Goal: Navigation & Orientation: Find specific page/section

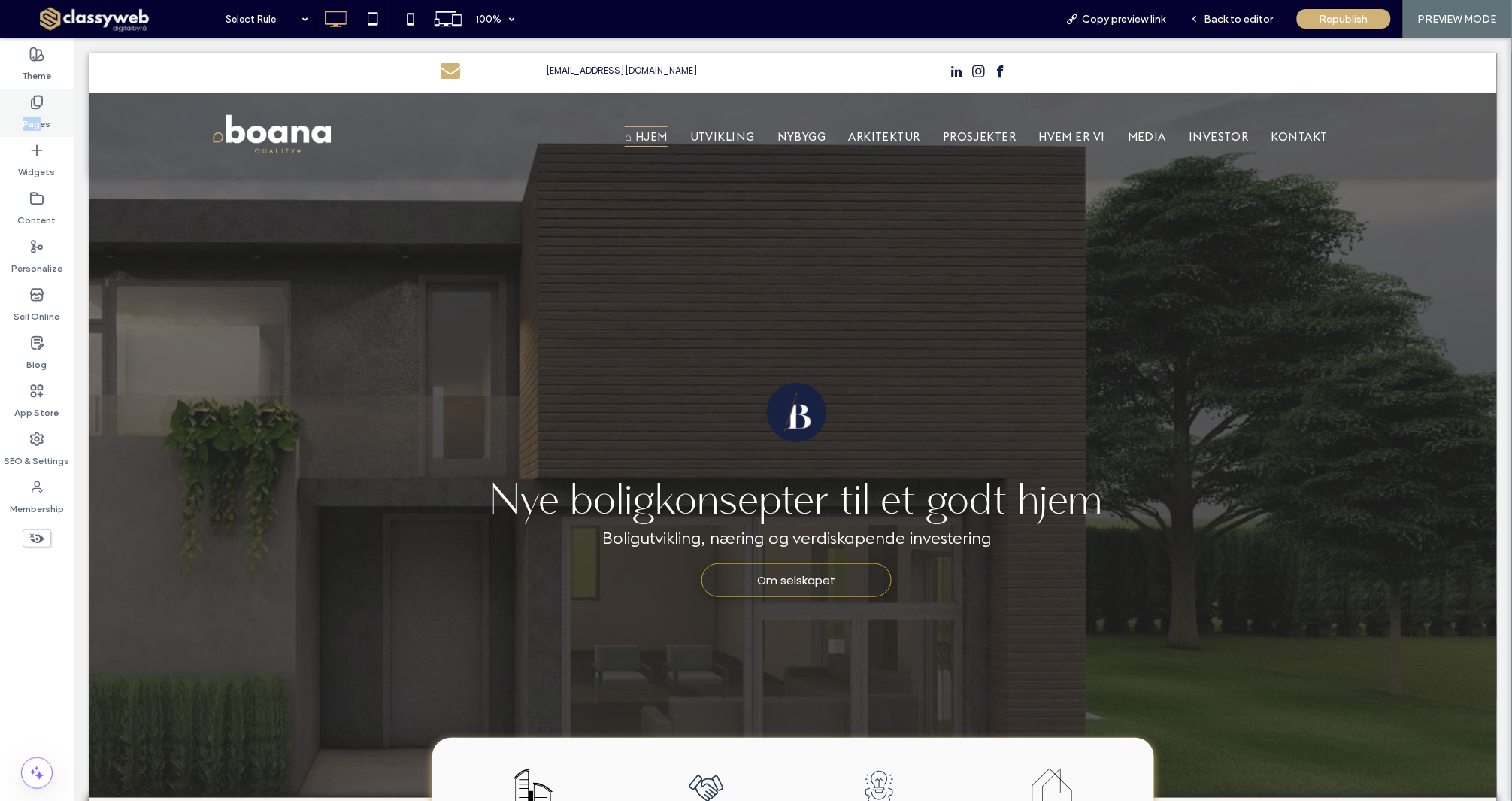
click at [42, 117] on label "Pages" at bounding box center [38, 120] width 28 height 21
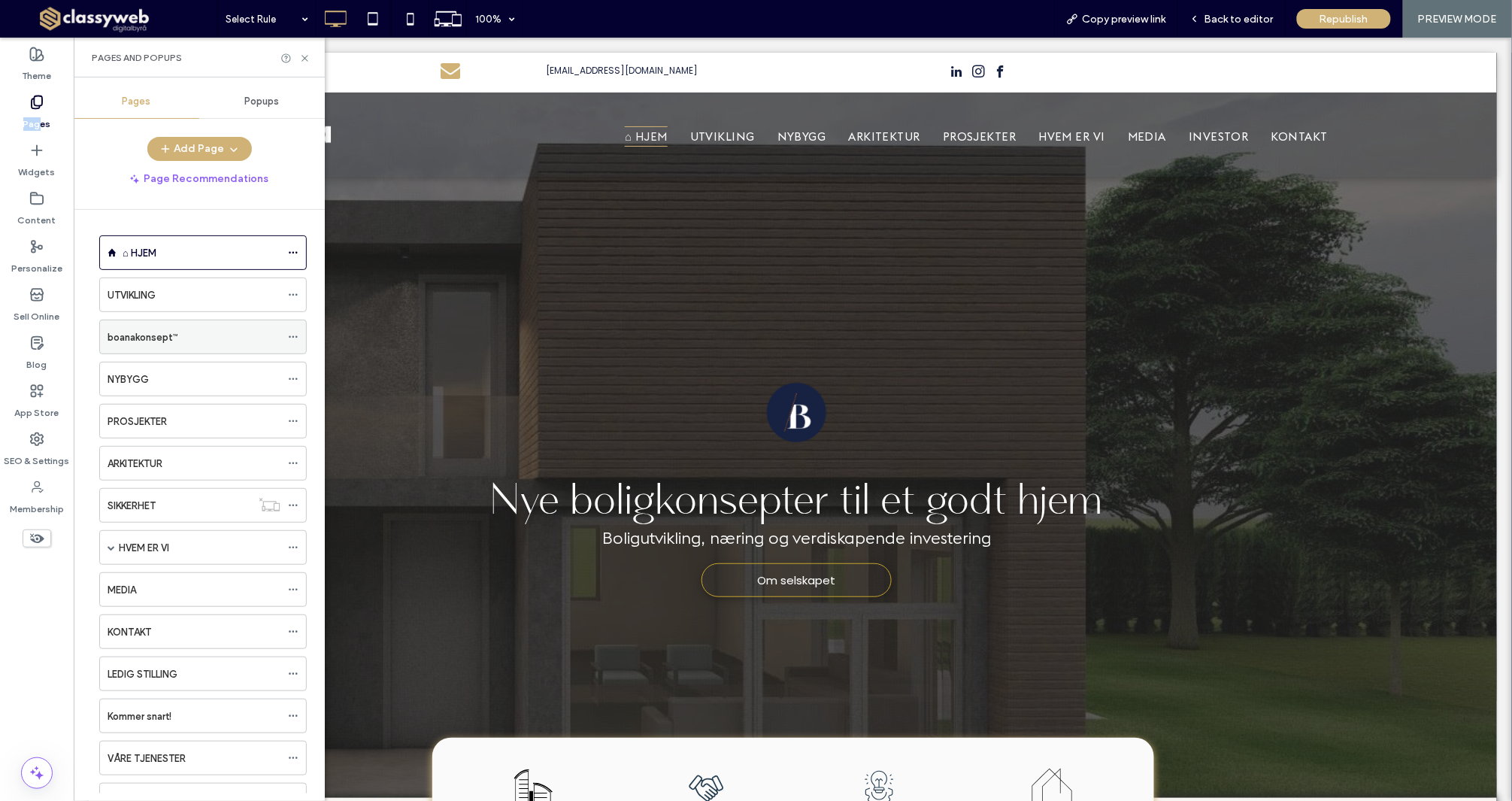
click at [201, 346] on div "boanakonsept™" at bounding box center [194, 337] width 173 height 33
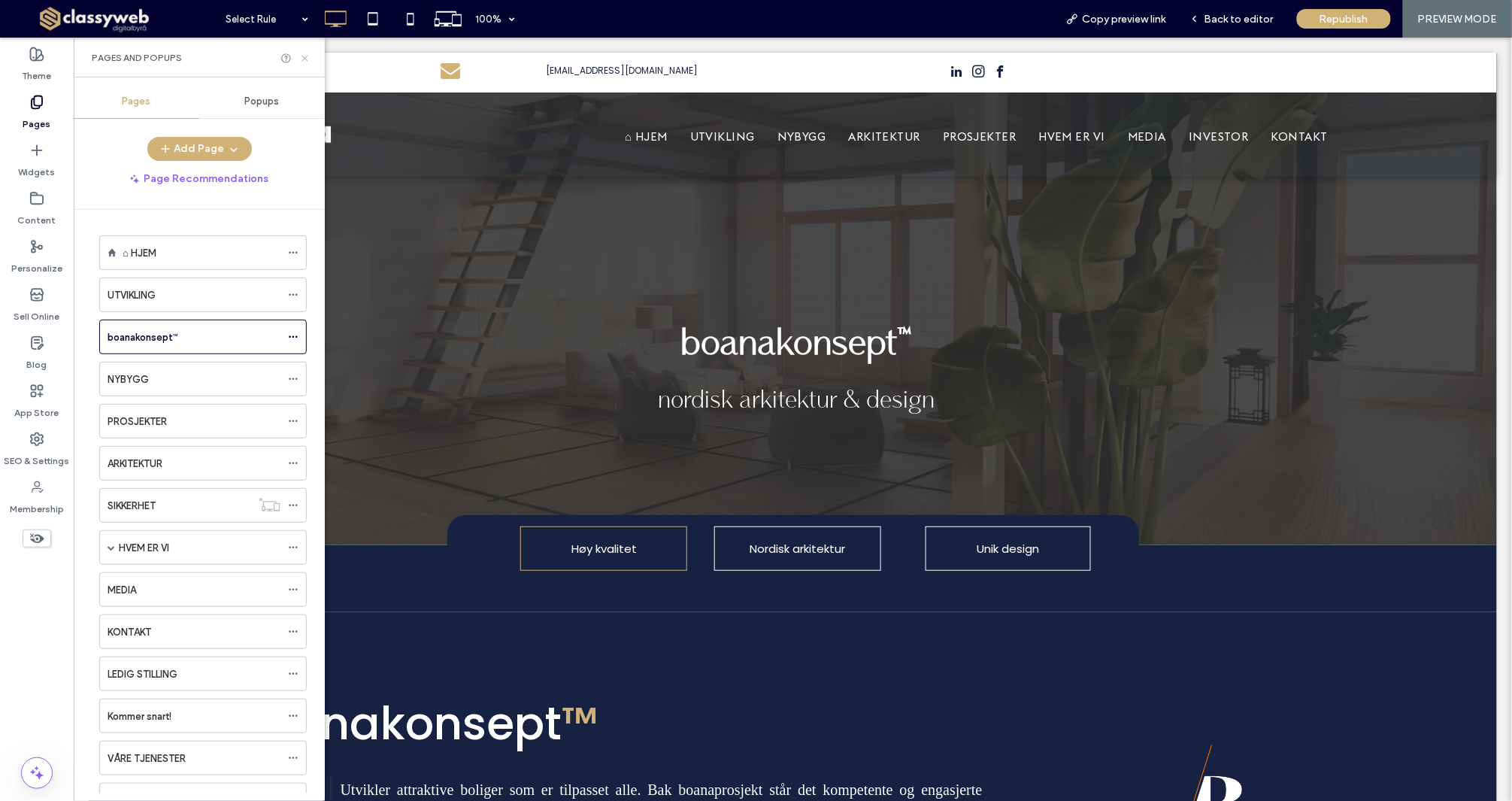
click at [302, 58] on icon at bounding box center [305, 58] width 11 height 11
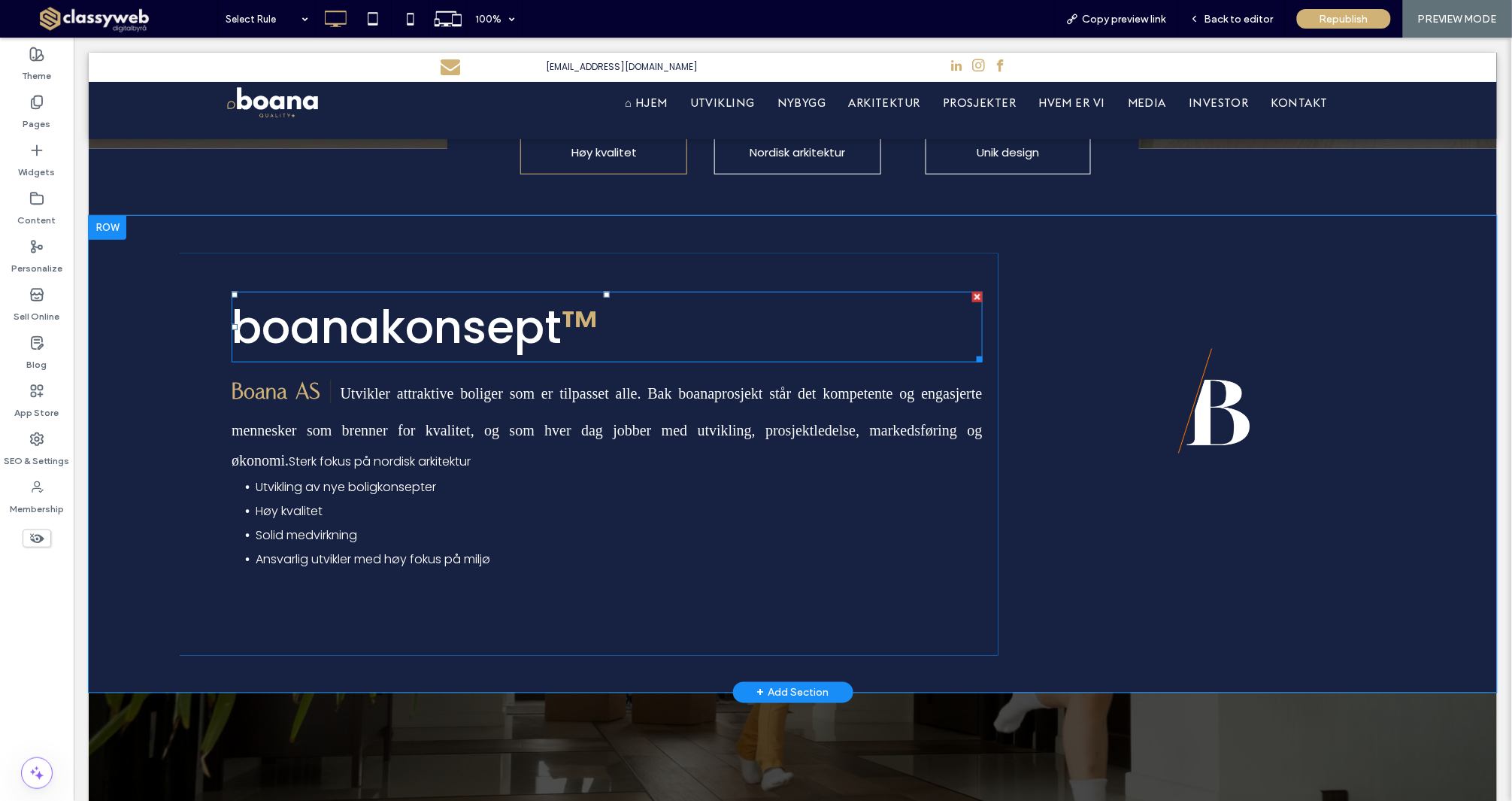
scroll to position [400, 0]
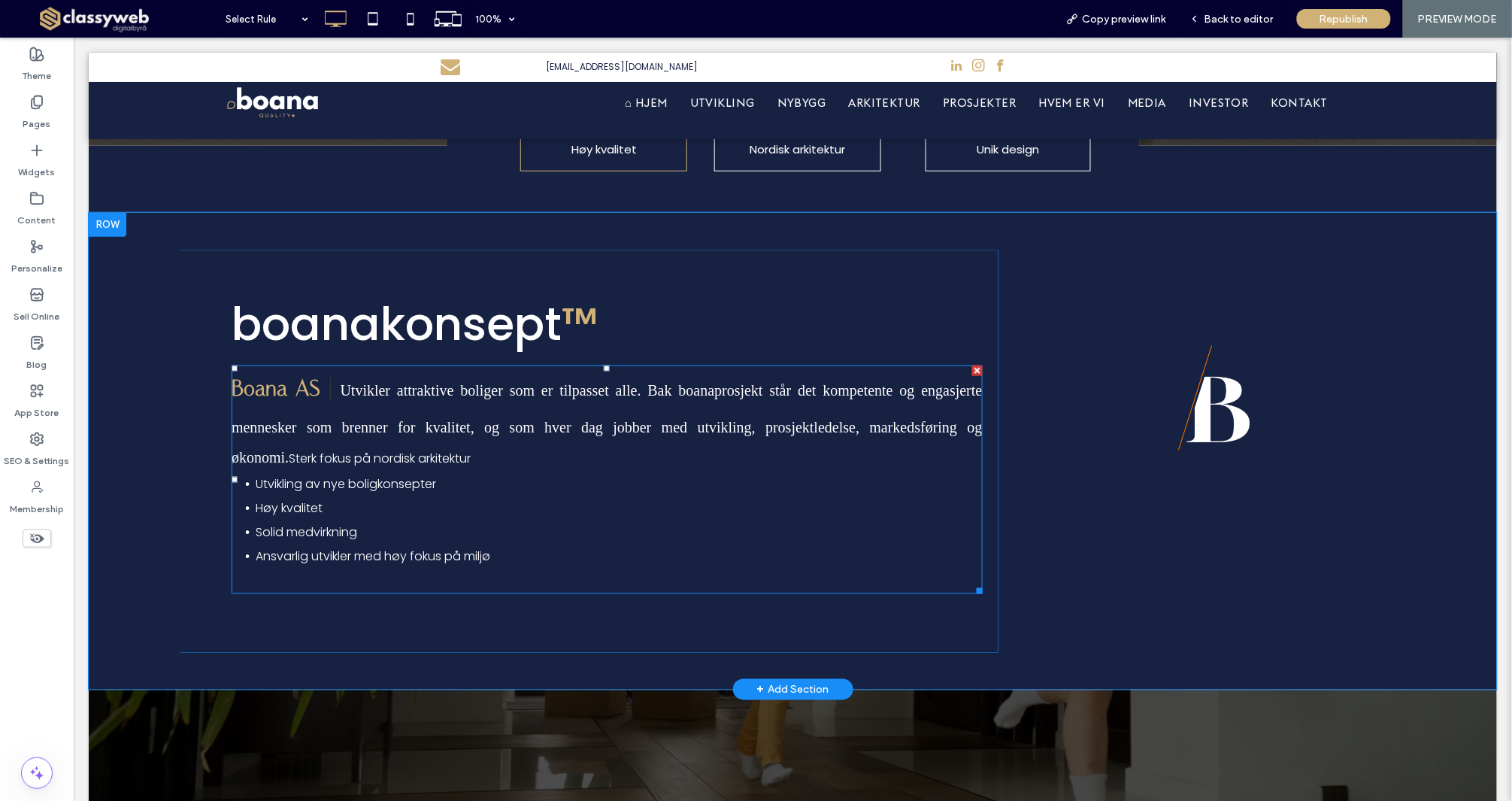
click at [419, 444] on p "Boana AS | Utvikler attraktive boliger som er tilpasset alle. Bak boanaprosjekt…" at bounding box center [606, 419] width 751 height 105
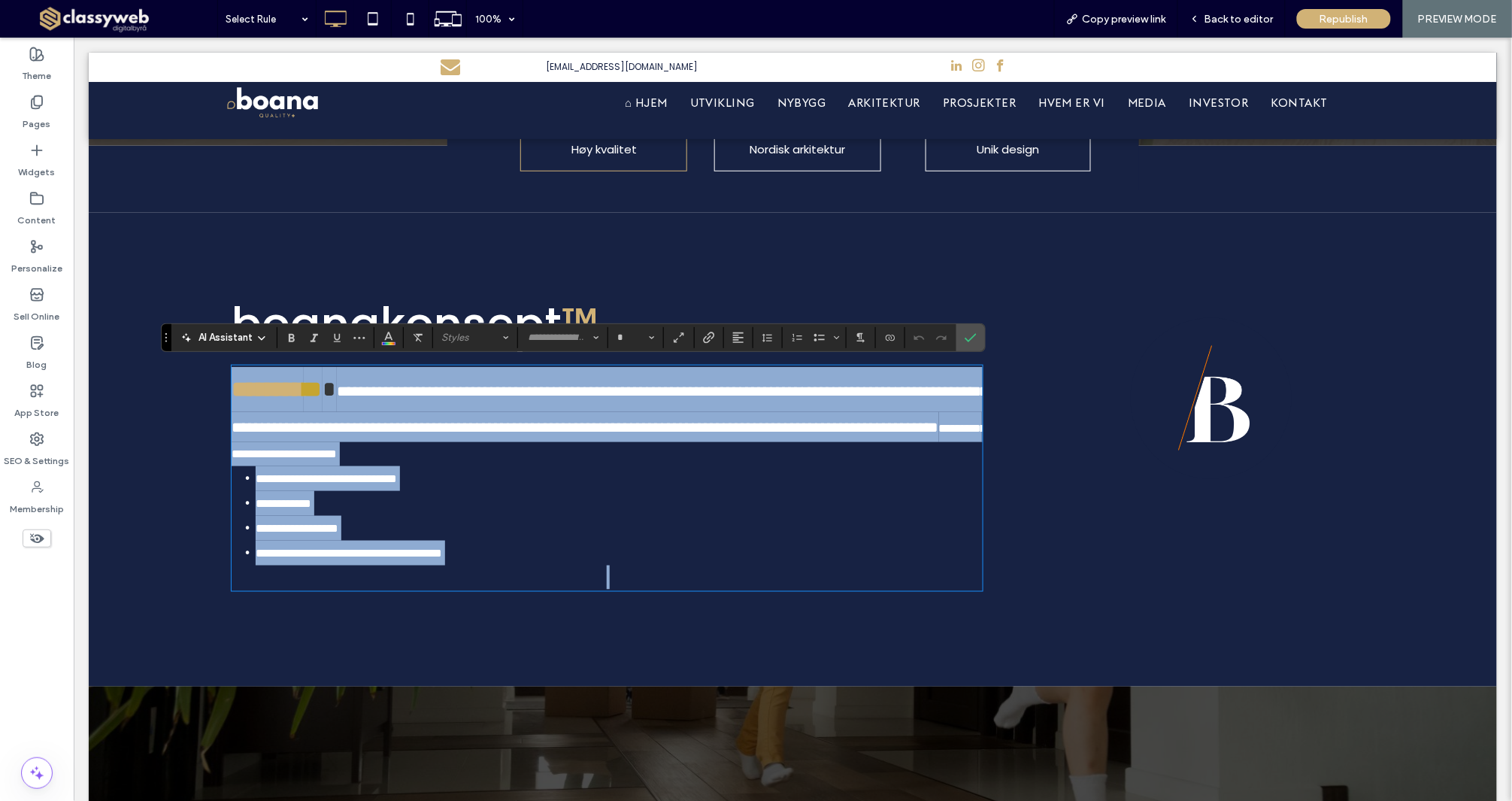
click at [350, 404] on p "**********" at bounding box center [606, 415] width 751 height 100
type input "**"
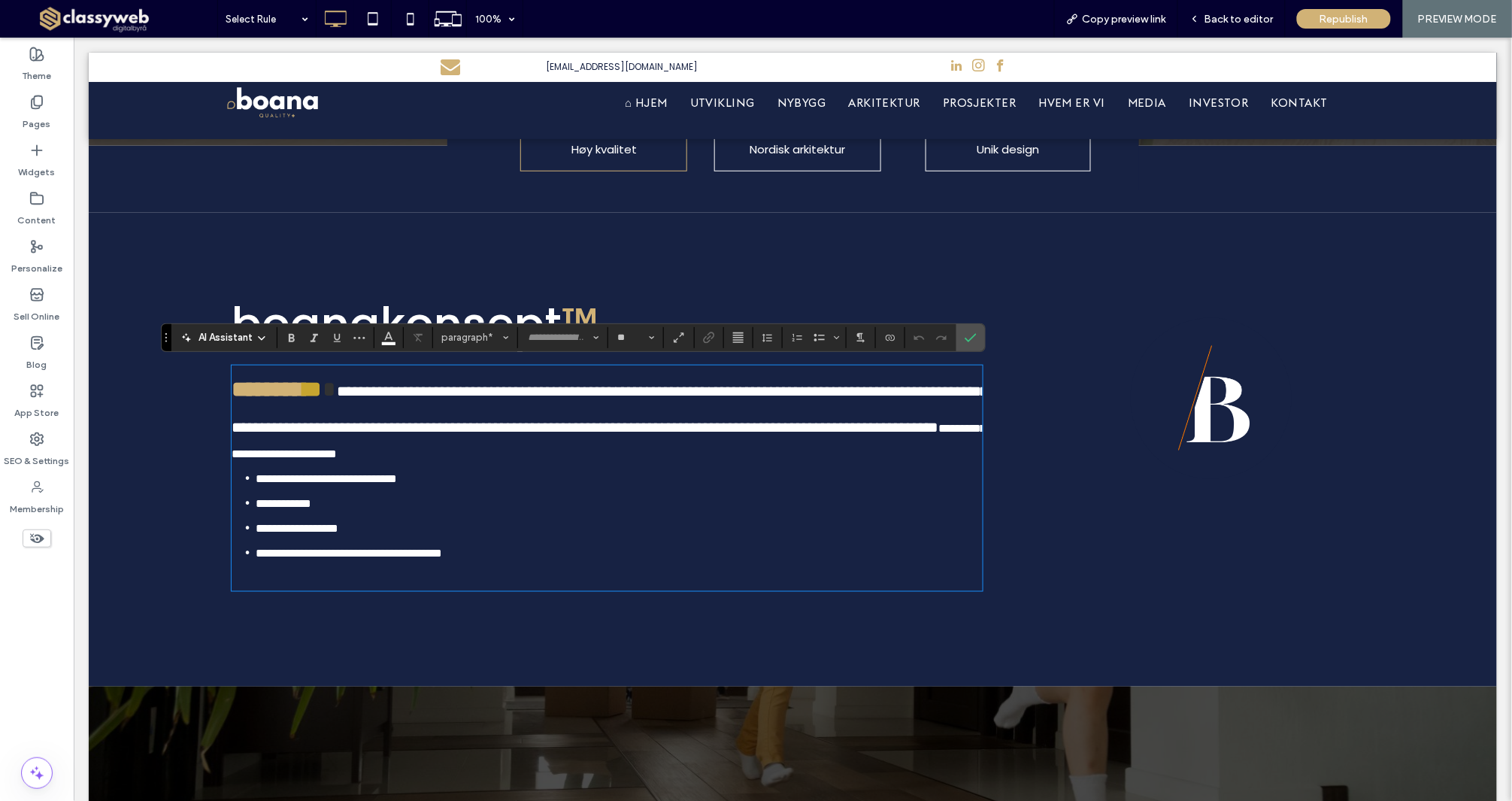
type input "**********"
type input "**"
click at [336, 388] on span at bounding box center [329, 389] width 14 height 22
click at [336, 380] on span at bounding box center [329, 389] width 14 height 22
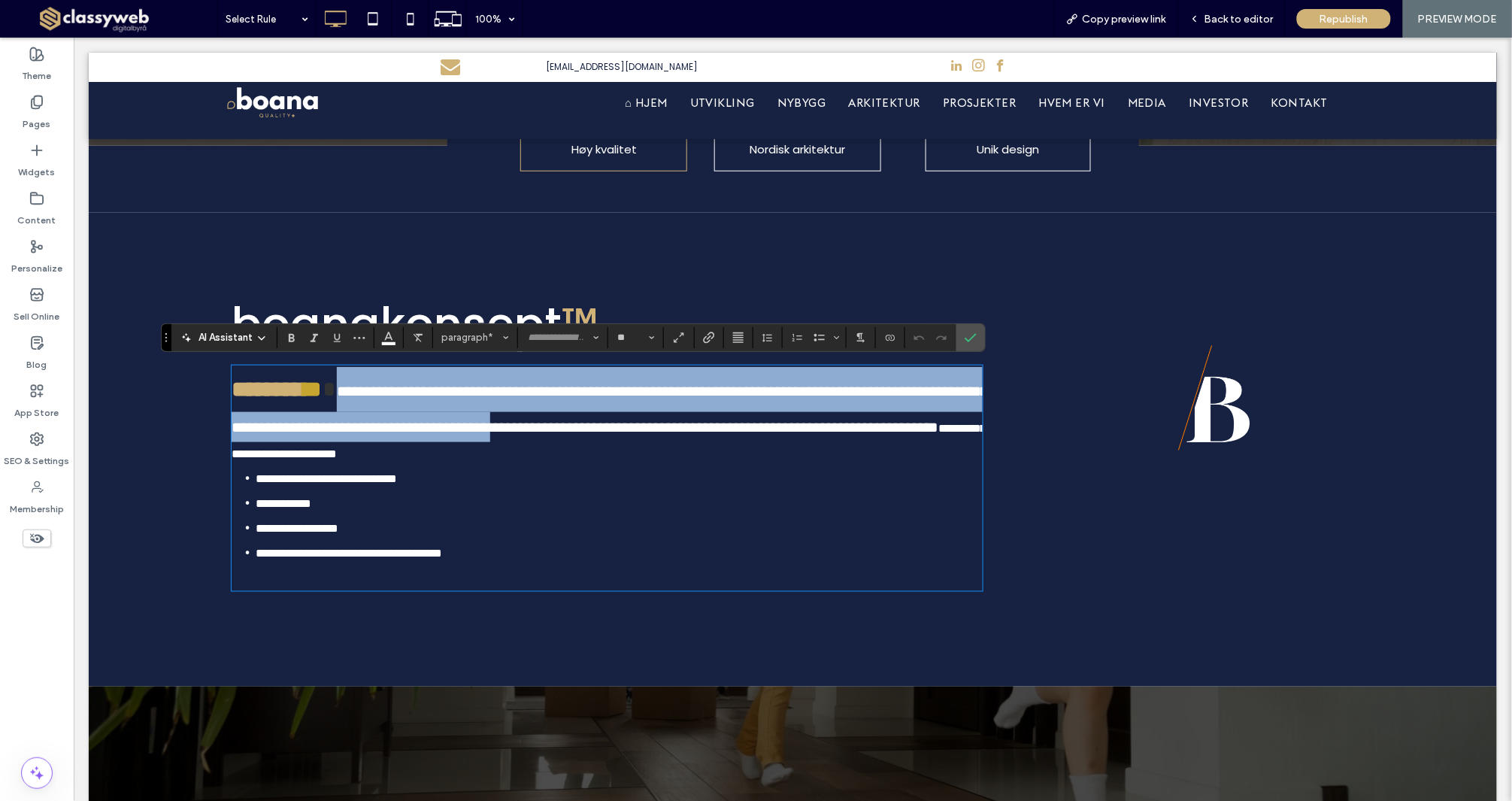
type input "*"
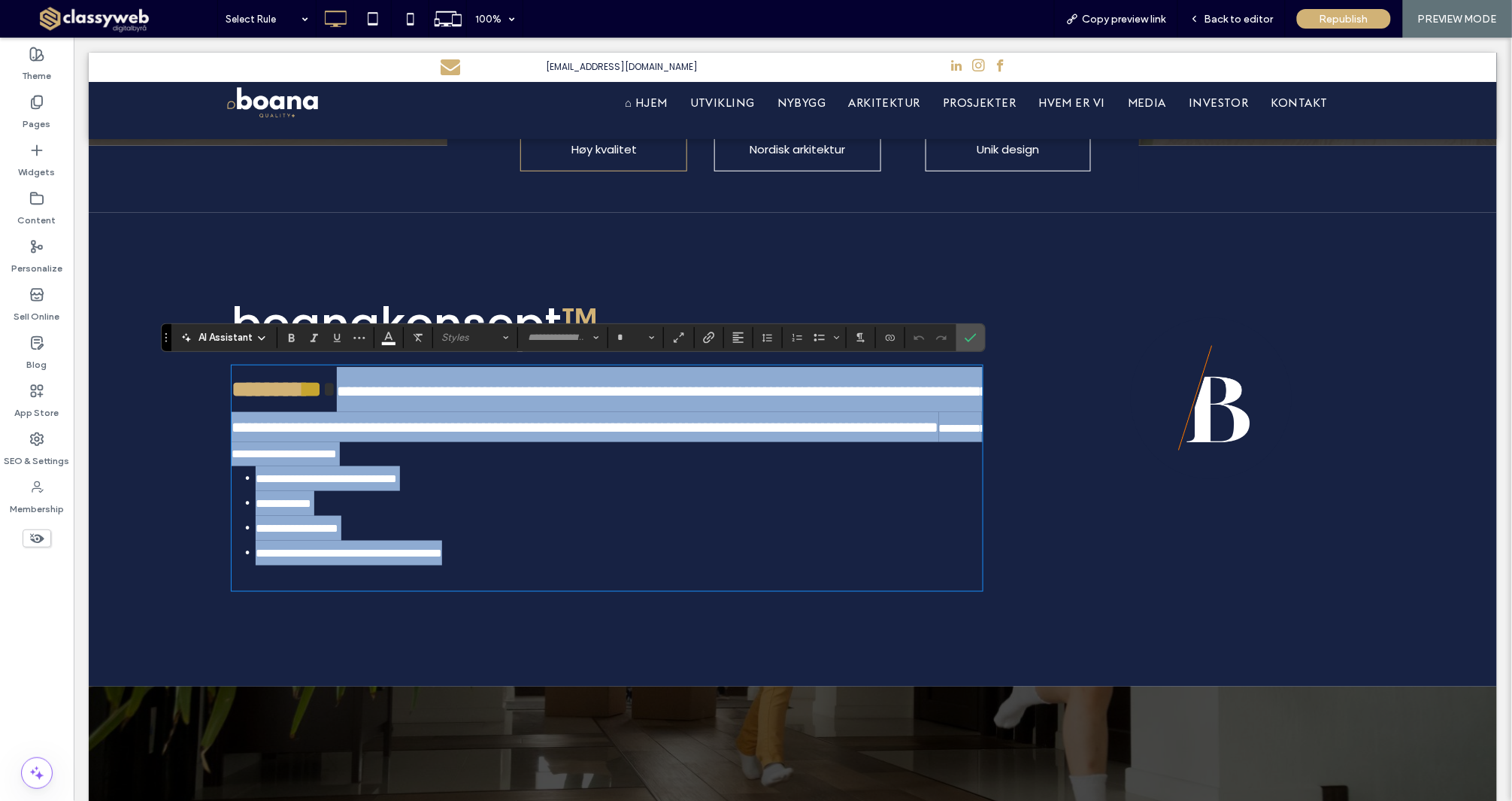
drag, startPoint x: 345, startPoint y: 388, endPoint x: 568, endPoint y: 559, distance: 281.0
click at [568, 559] on div "**********" at bounding box center [606, 477] width 751 height 223
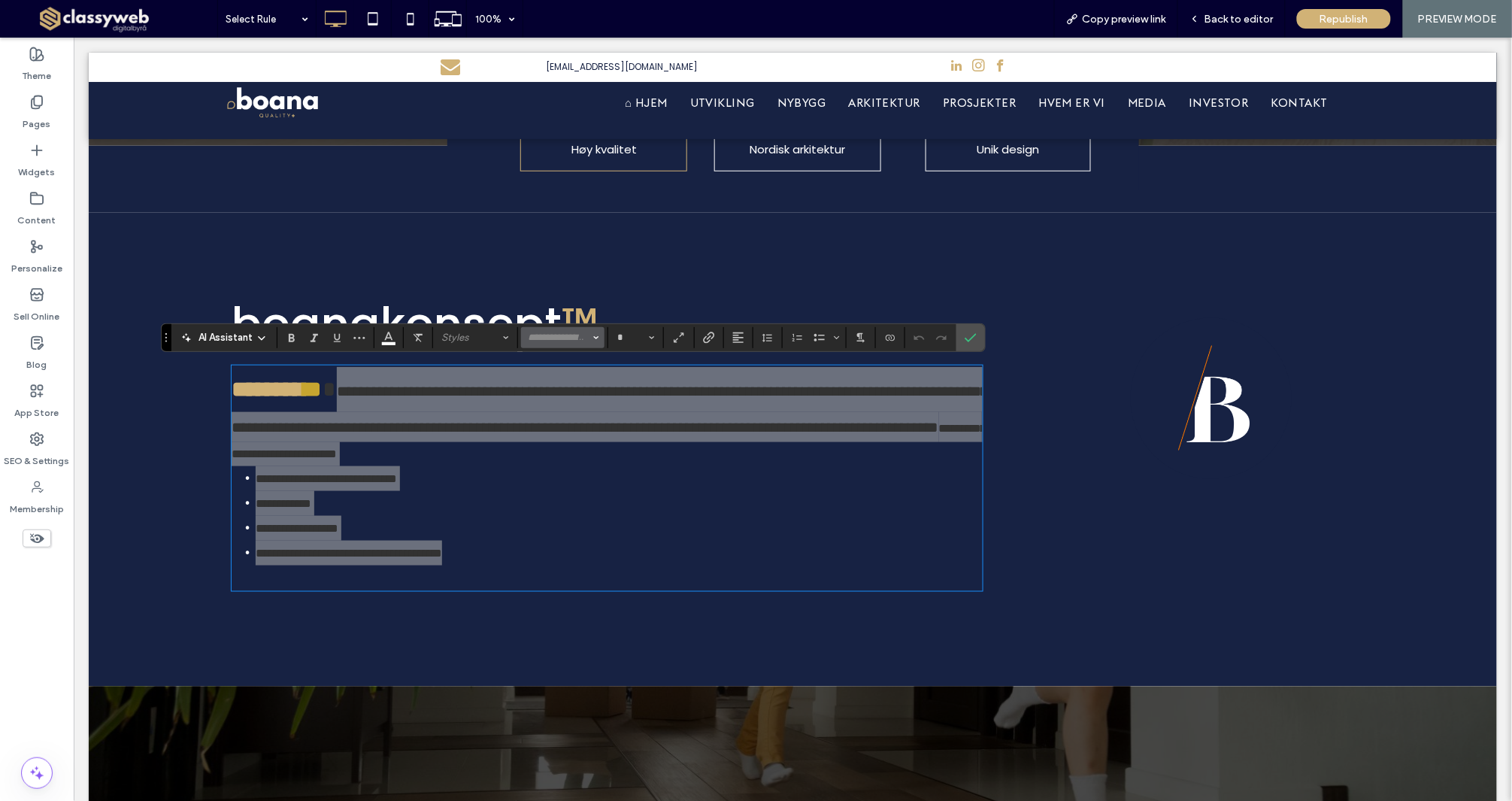
click at [577, 336] on input "Font & Font weight-input" at bounding box center [559, 337] width 64 height 12
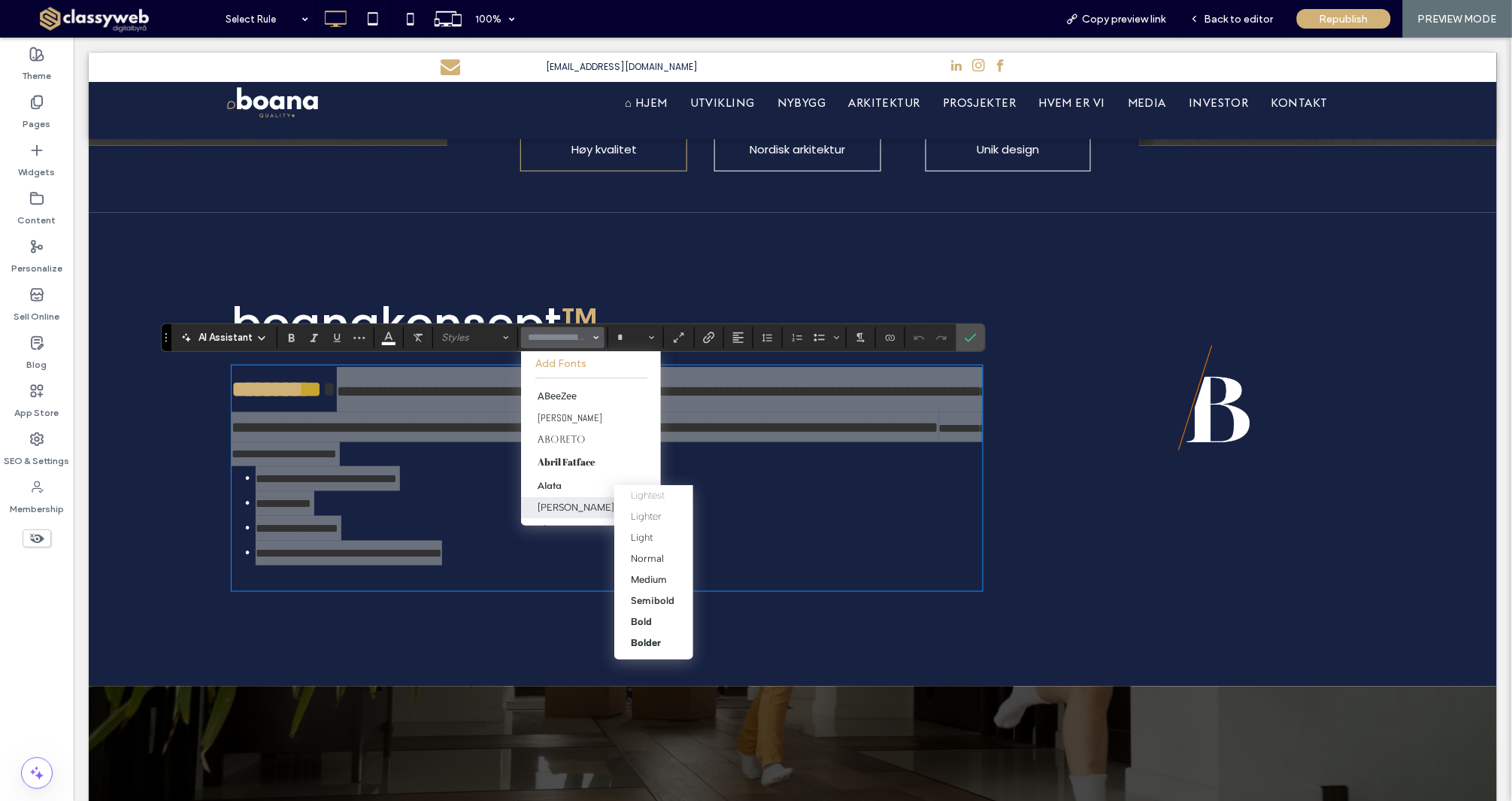
click at [591, 503] on span "Albert Sans" at bounding box center [625, 507] width 70 height 21
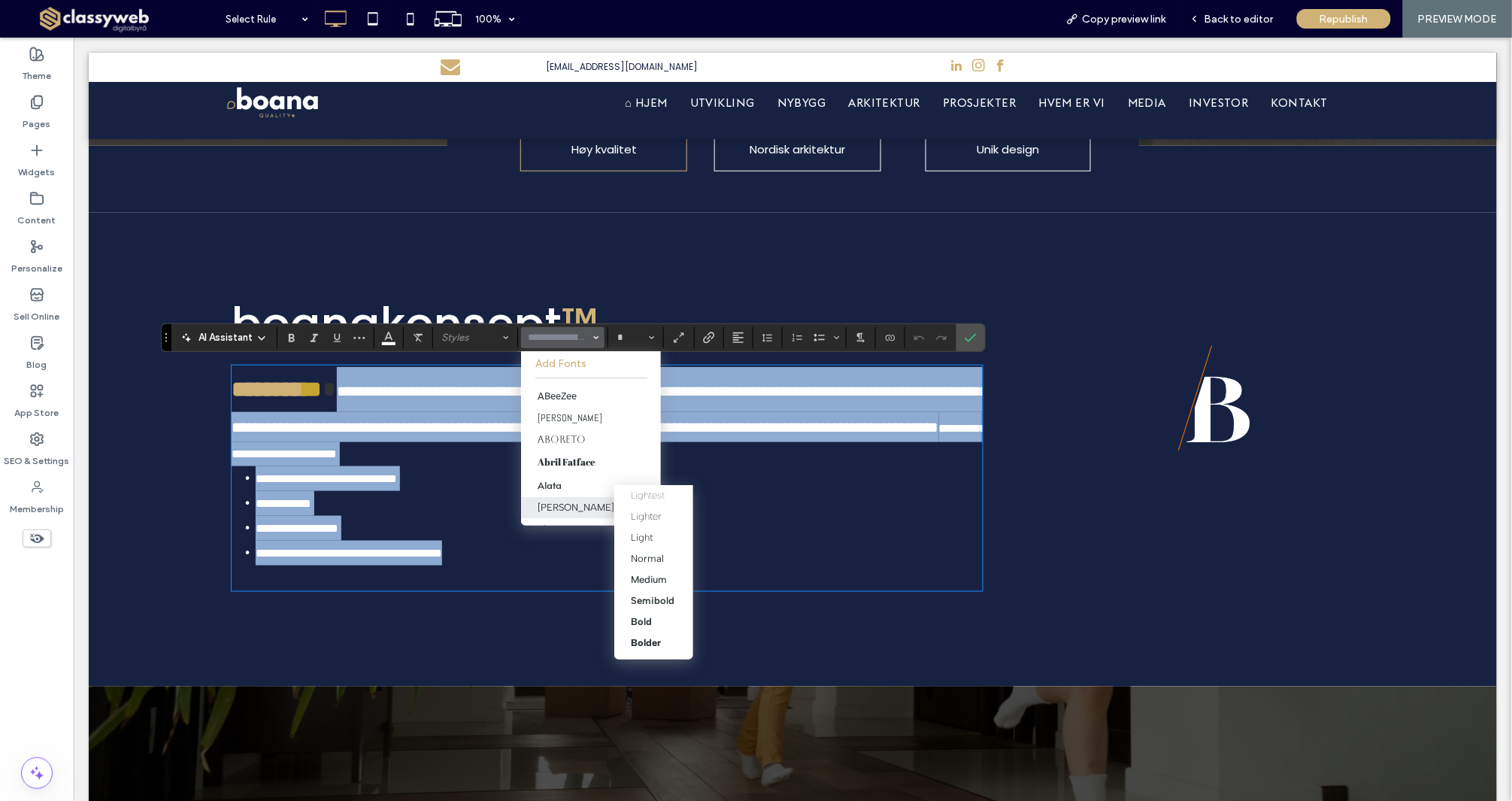
type input "**********"
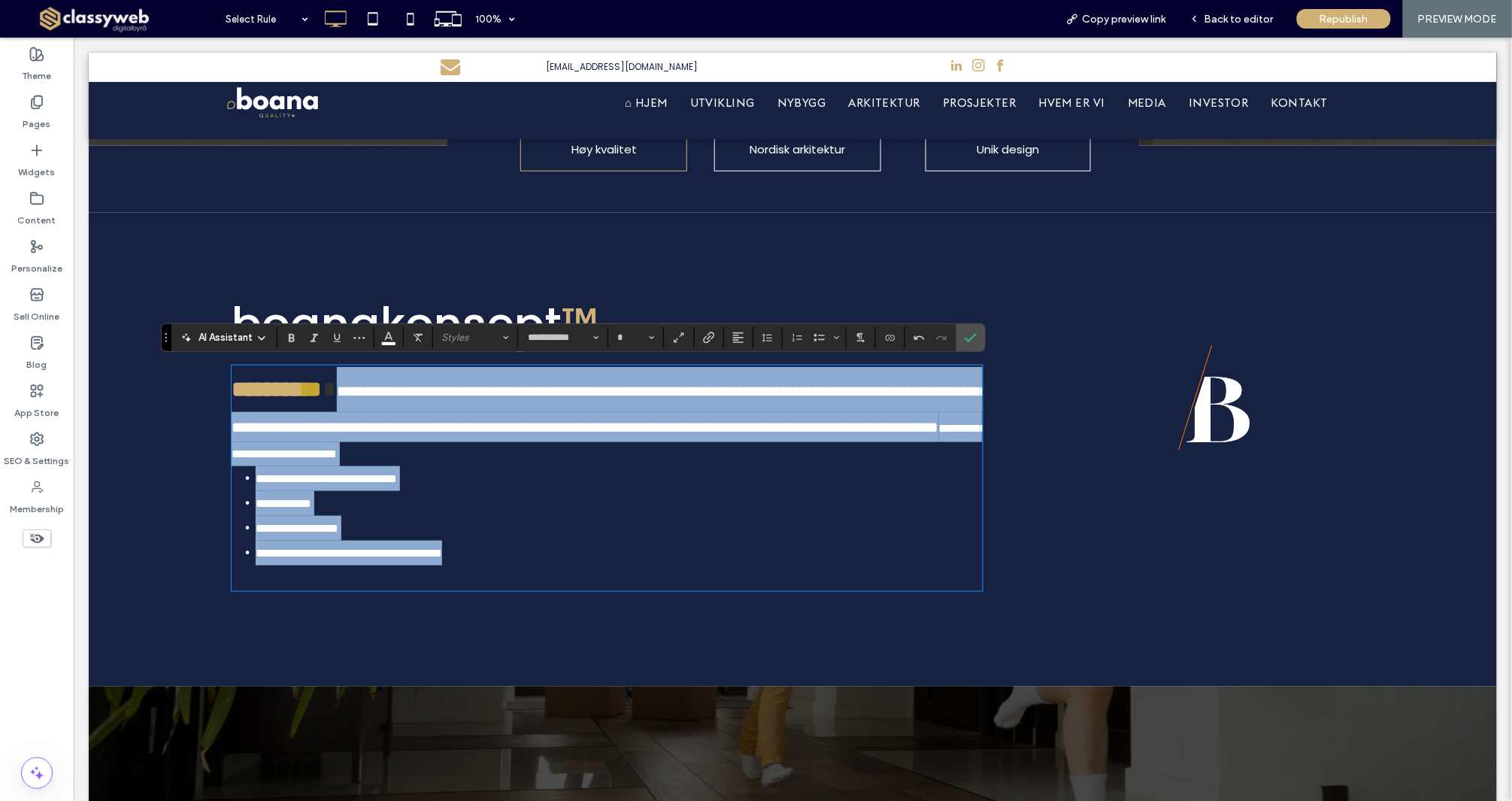
click at [546, 419] on span "**********" at bounding box center [610, 408] width 757 height 51
type input "**"
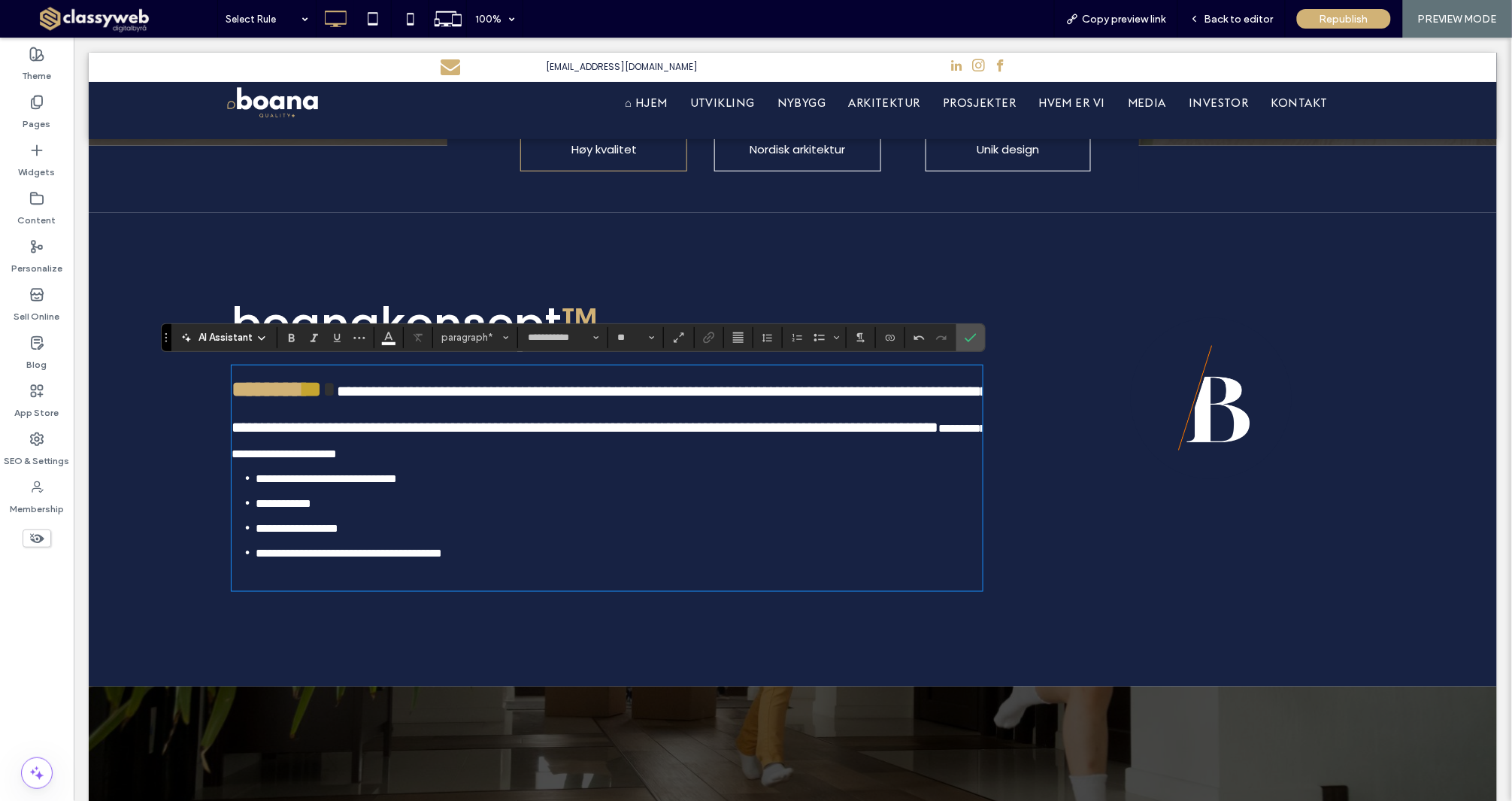
click at [707, 383] on span "**********" at bounding box center [610, 408] width 757 height 51
type input "**********"
type input "**"
click at [331, 390] on p "**********" at bounding box center [606, 415] width 751 height 100
click at [384, 336] on icon "Color" at bounding box center [388, 335] width 12 height 12
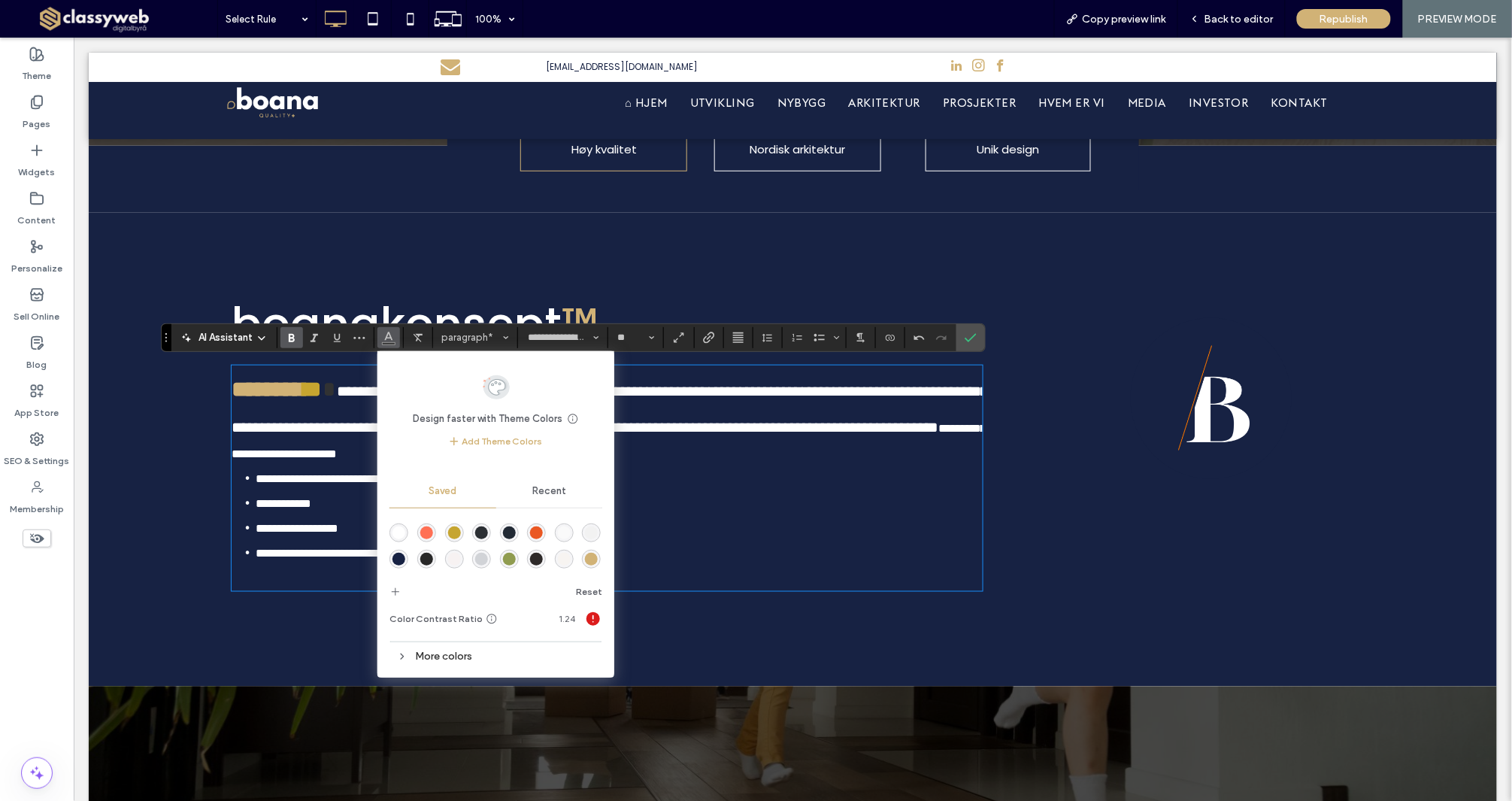
click at [563, 558] on div "rgba(247,244,241,1)" at bounding box center [564, 559] width 13 height 13
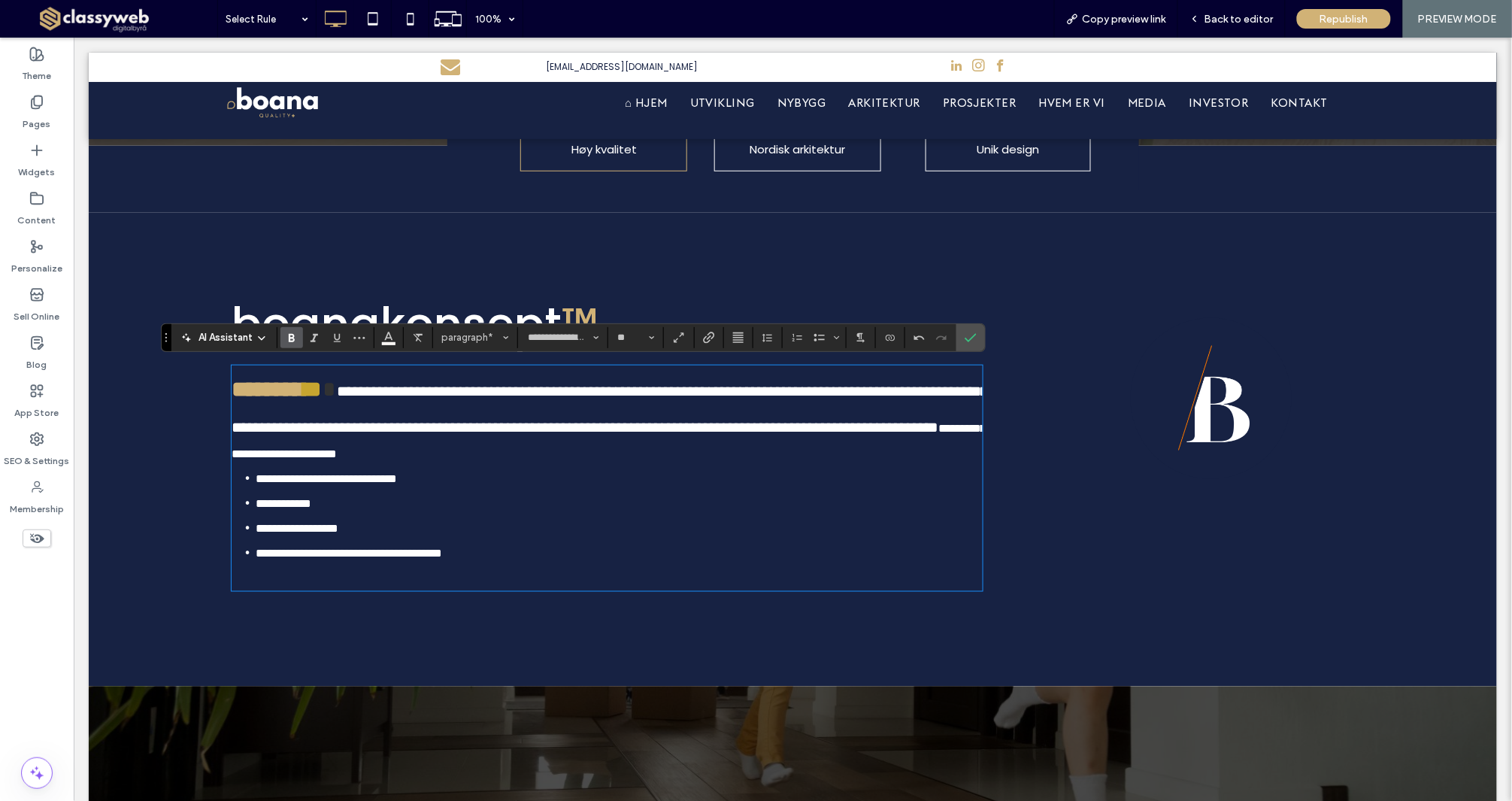
click at [957, 334] on section at bounding box center [930, 337] width 51 height 21
click at [975, 336] on use "Confirm" at bounding box center [970, 338] width 12 height 9
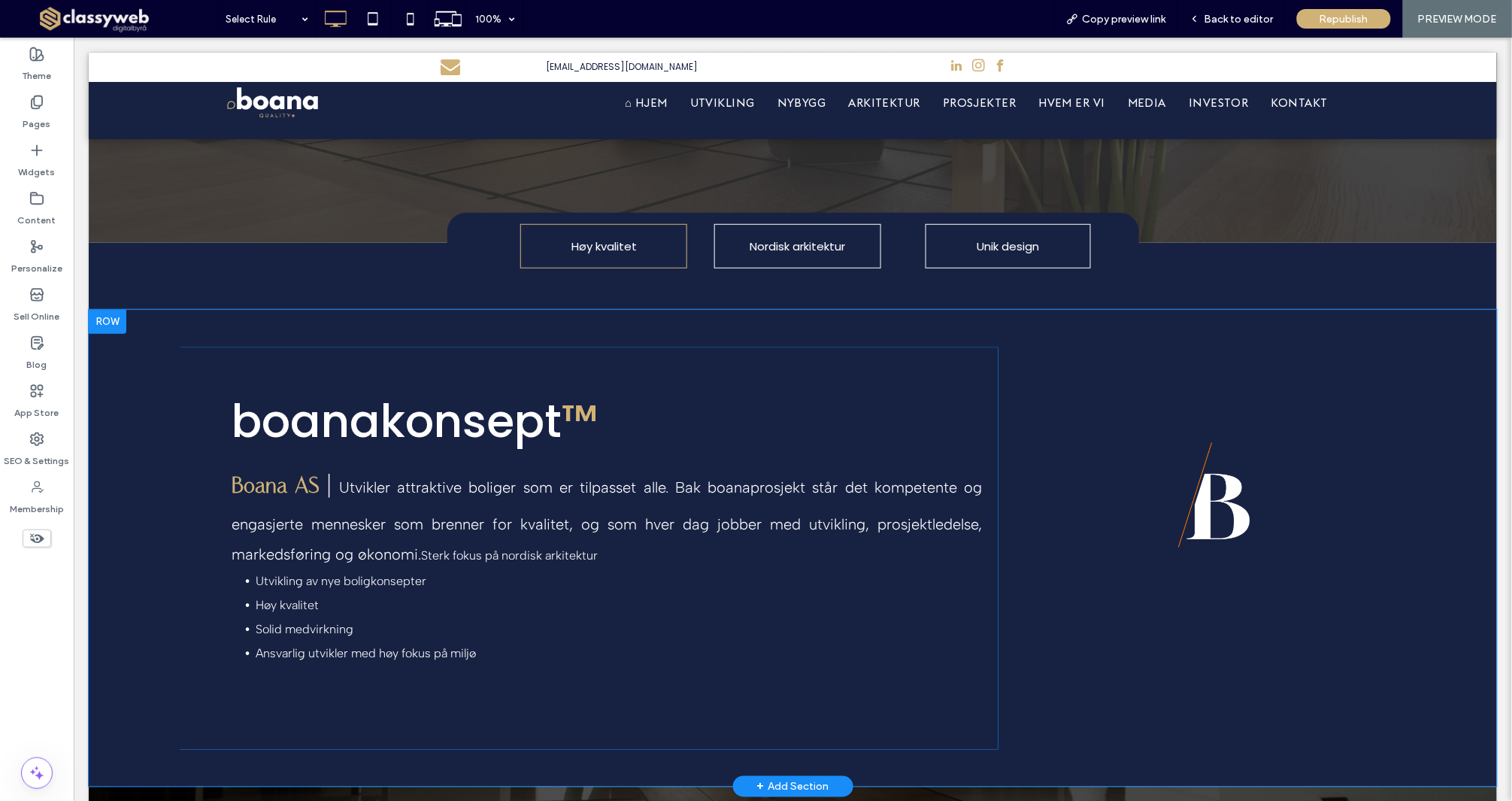
scroll to position [273, 0]
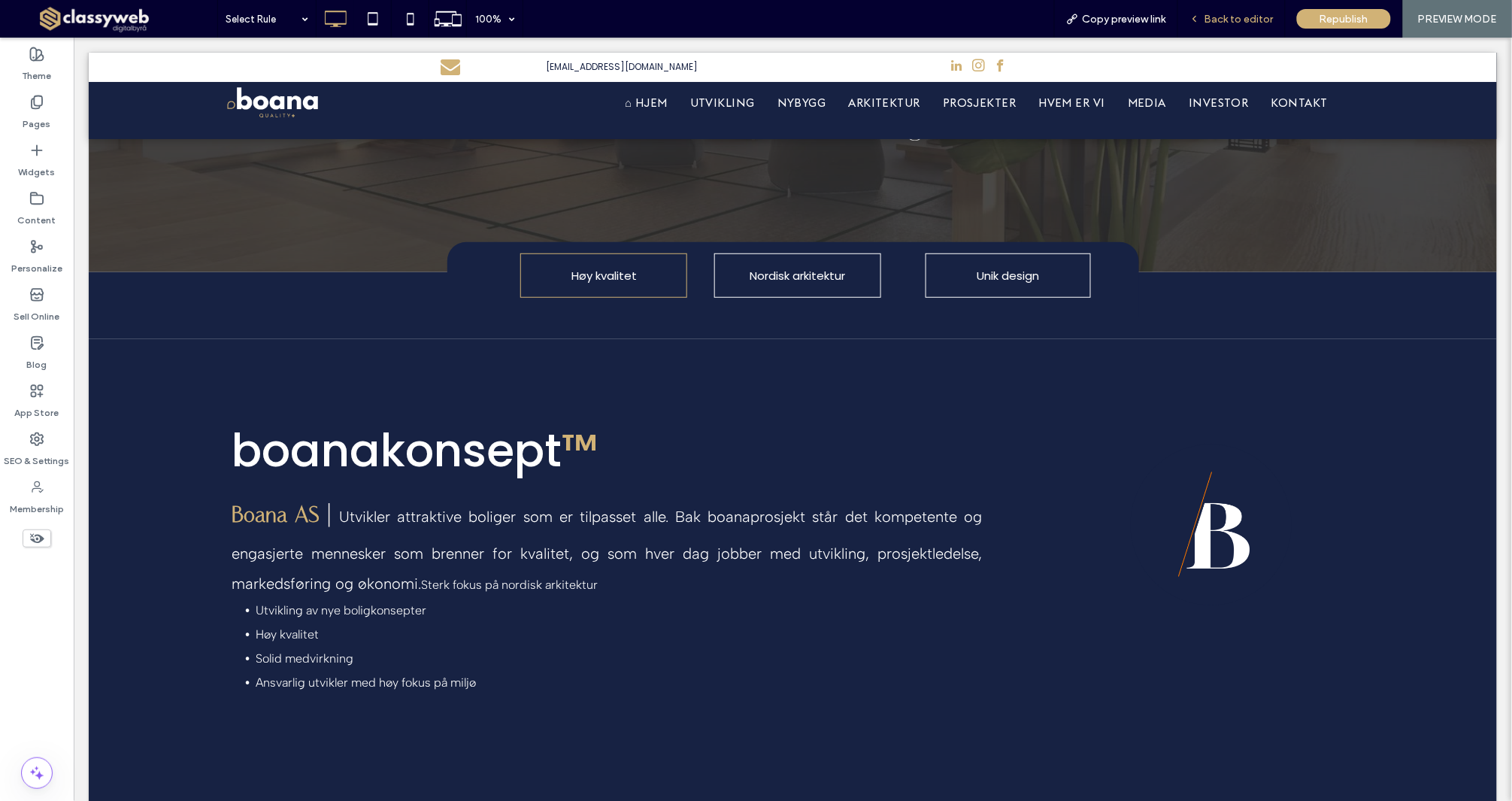
click at [1260, 27] on div "Back to editor" at bounding box center [1232, 19] width 107 height 38
click at [1211, 9] on div "Back to editor" at bounding box center [1232, 19] width 107 height 38
click at [1220, 13] on span "Back to editor" at bounding box center [1239, 19] width 69 height 13
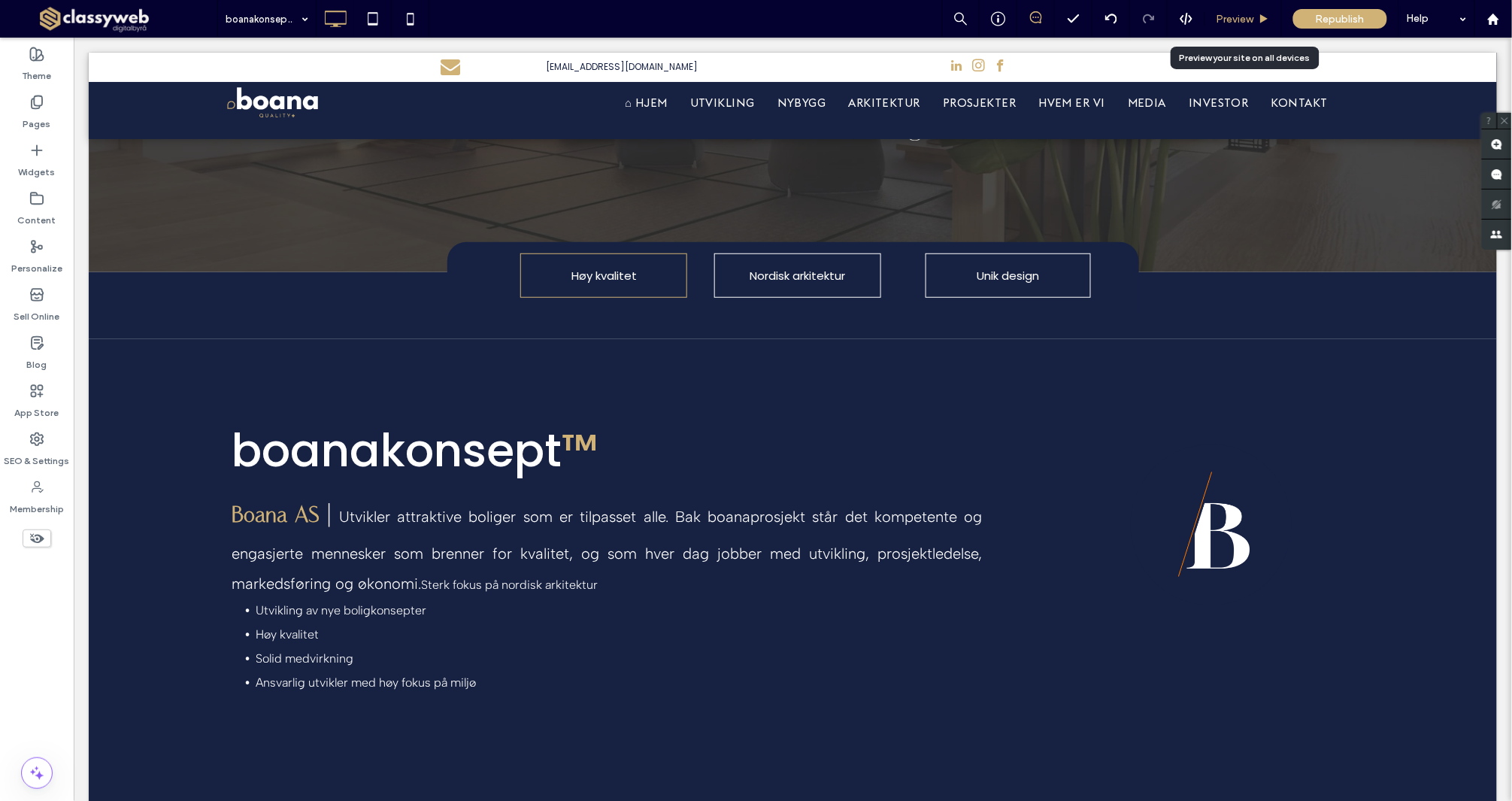
click at [1249, 22] on span "Preview" at bounding box center [1235, 19] width 38 height 13
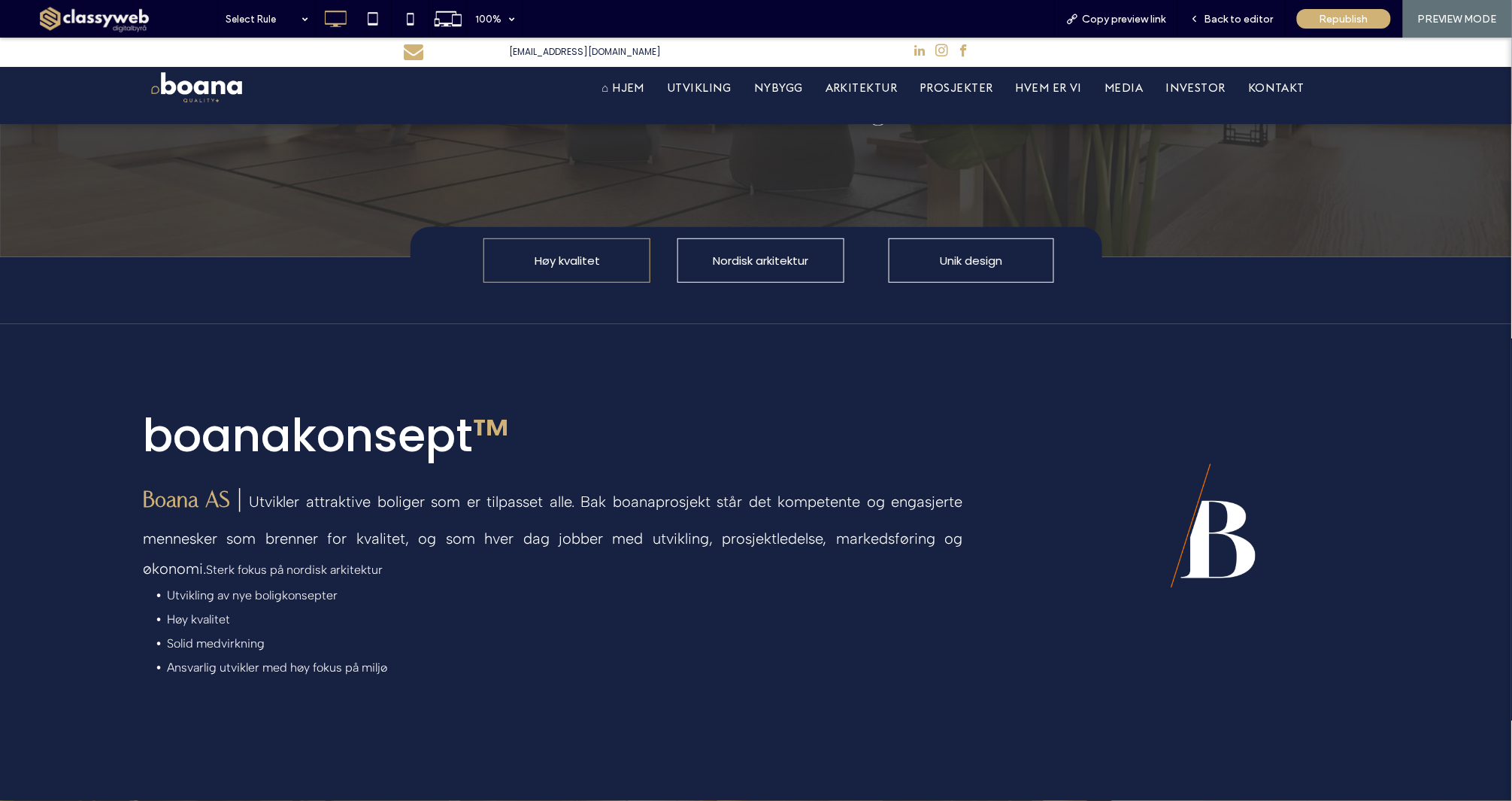
scroll to position [270, 0]
click at [983, 259] on span "Unik design" at bounding box center [971, 262] width 63 height 42
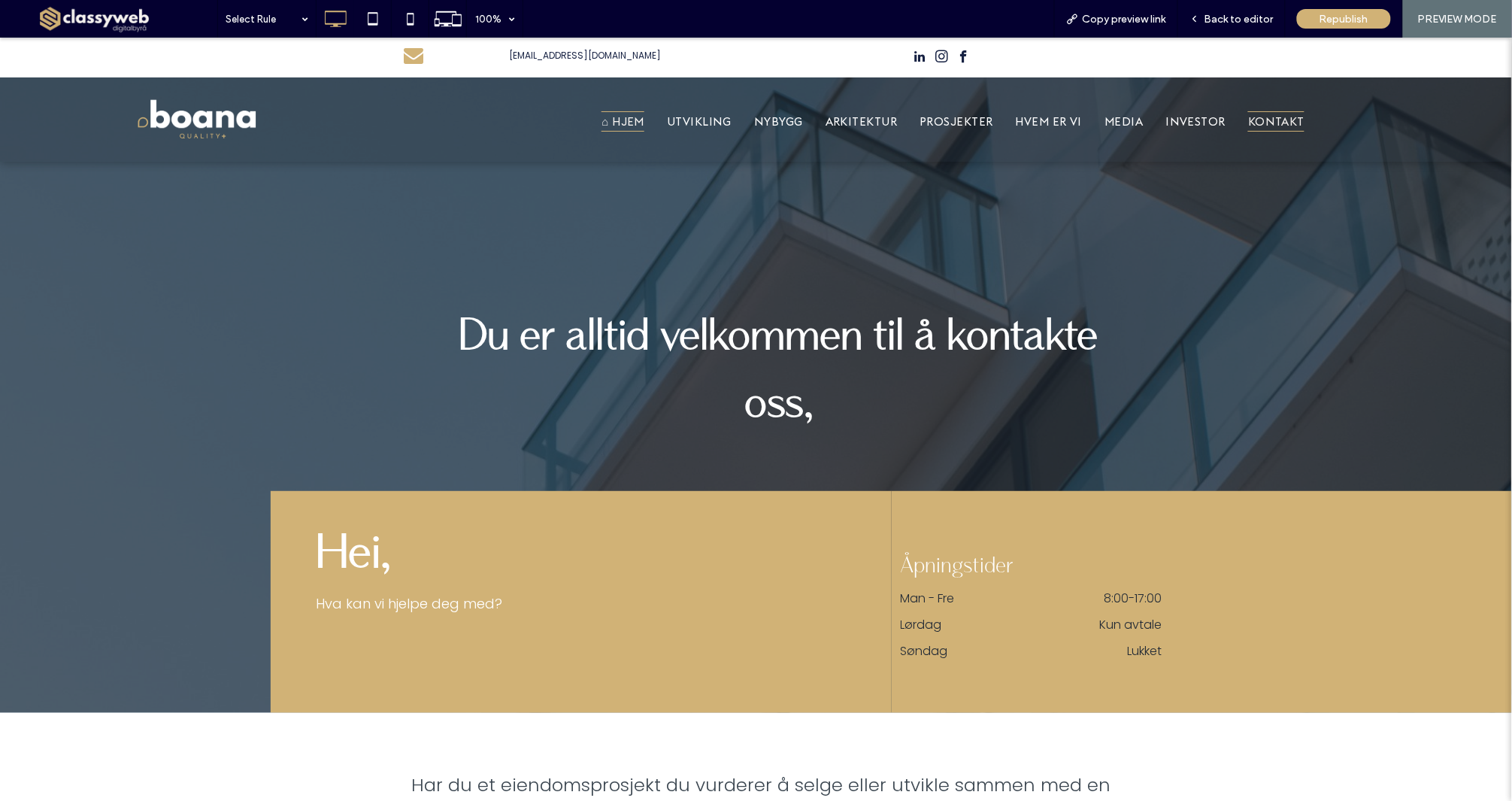
click at [633, 121] on span "⌂ HJEM" at bounding box center [623, 121] width 43 height 20
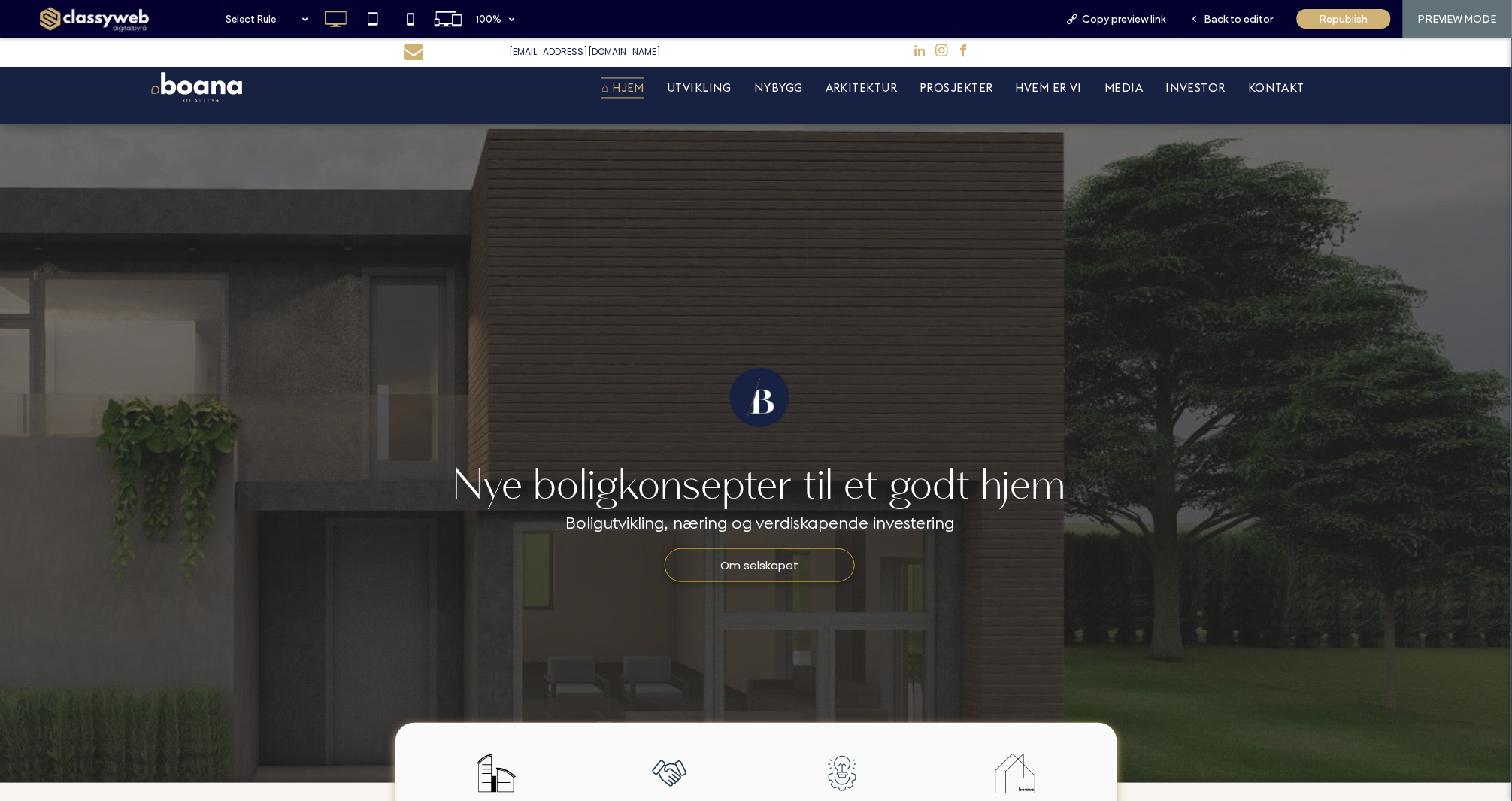
scroll to position [353, 0]
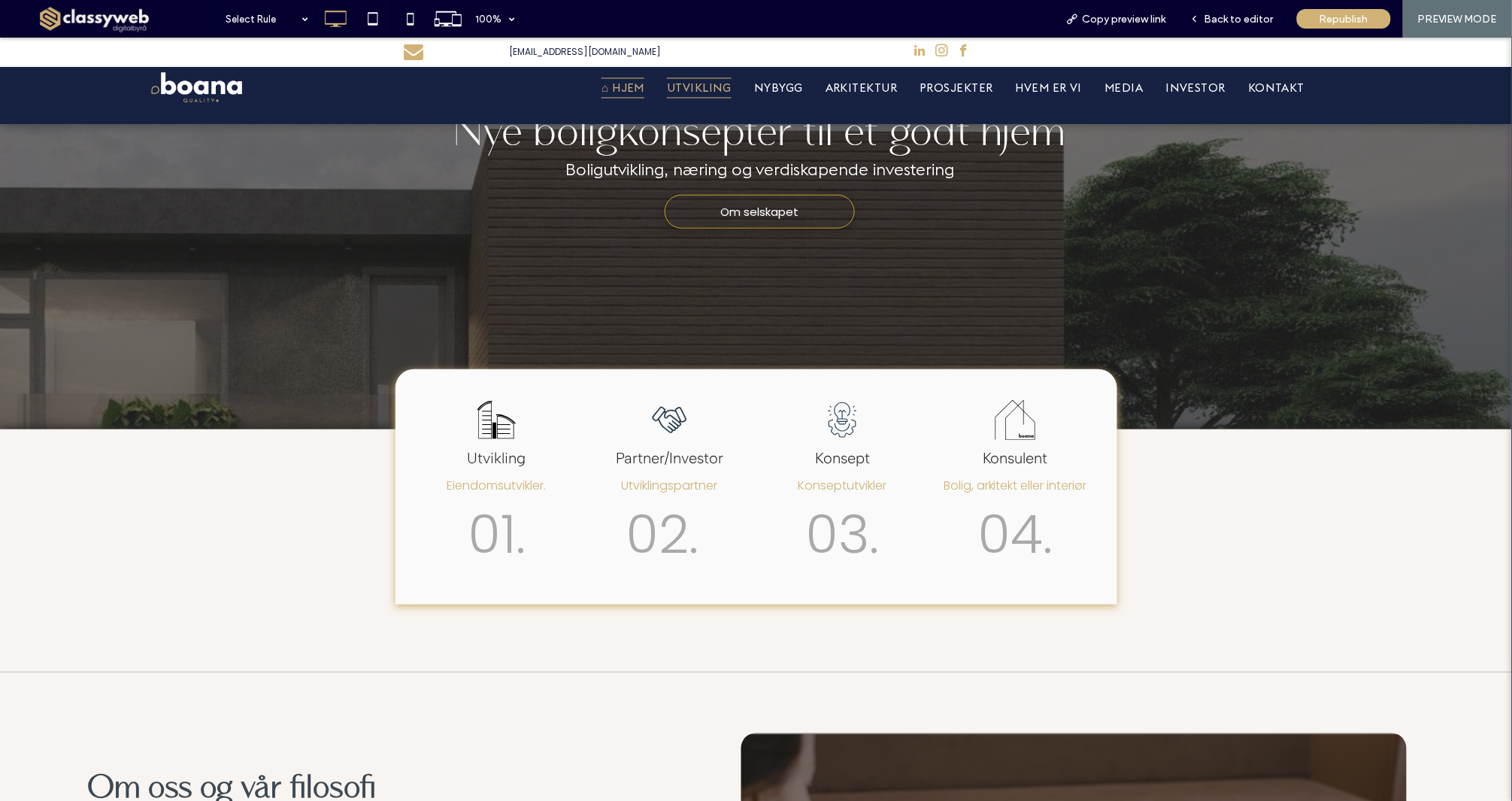
click at [727, 88] on span "UTVIKLING" at bounding box center [699, 87] width 65 height 20
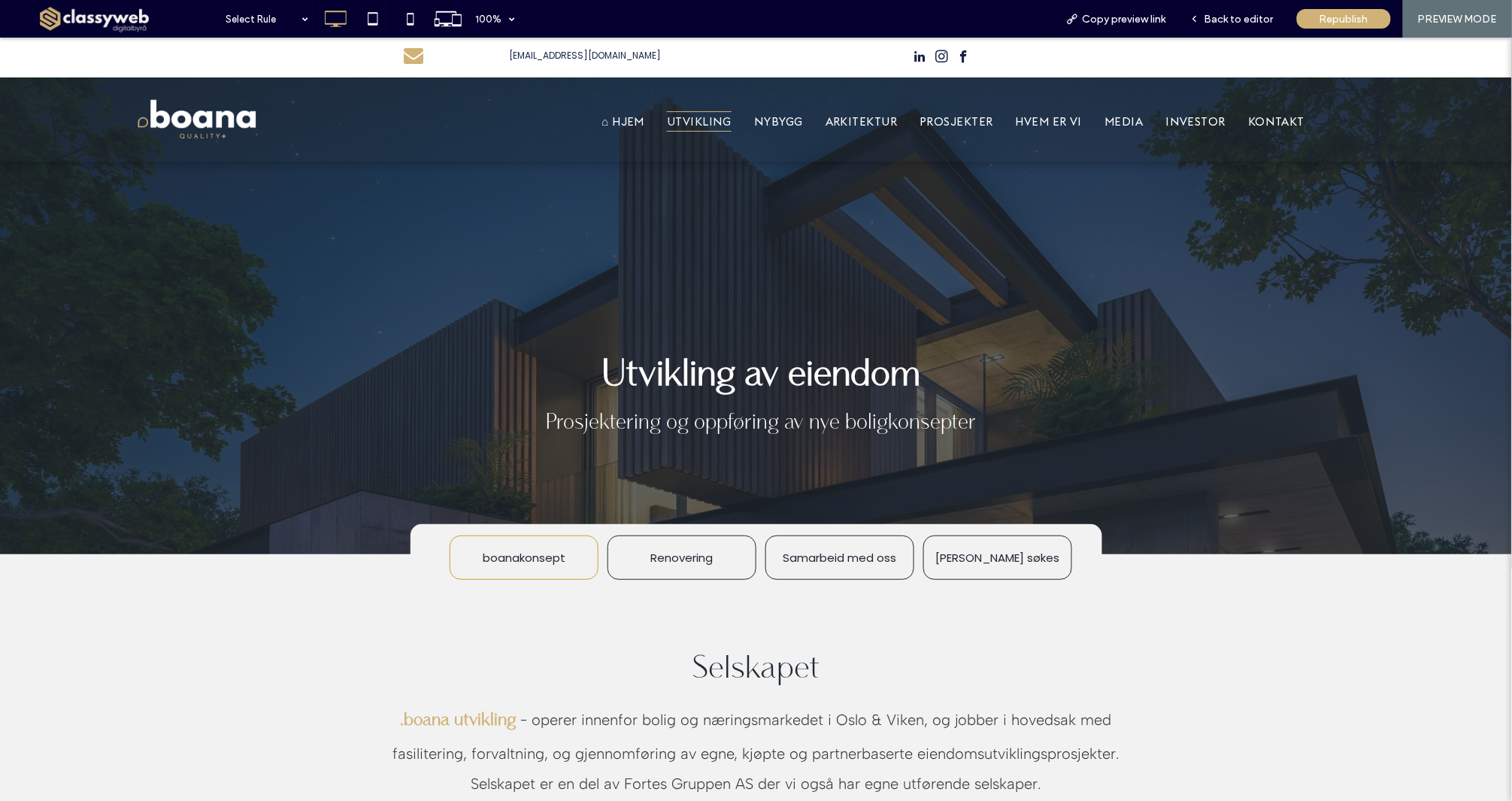
click at [941, 59] on span "instagram" at bounding box center [942, 56] width 19 height 19
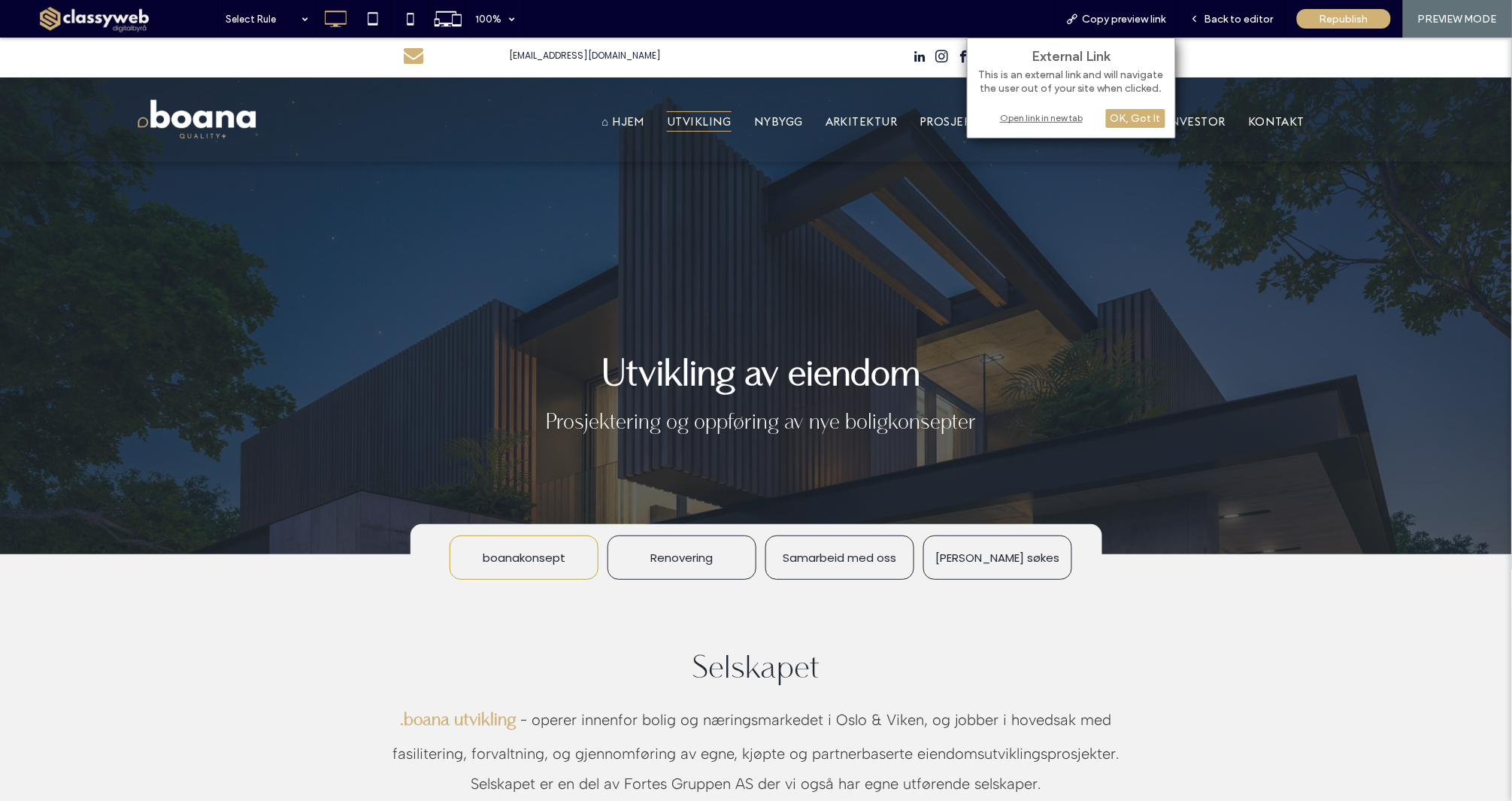
click at [1058, 114] on div "Open link in new tab" at bounding box center [1072, 118] width 188 height 16
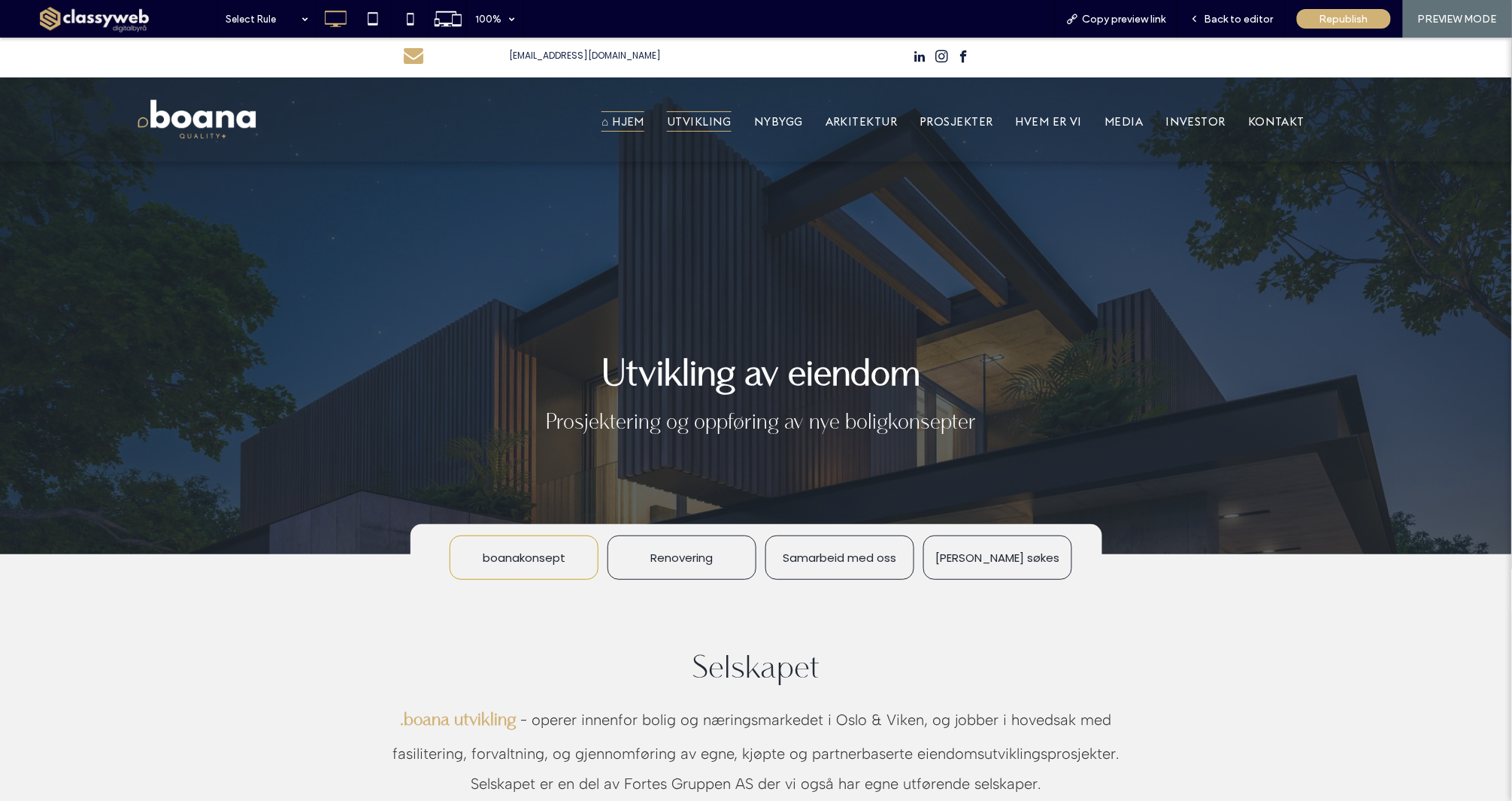
click at [640, 121] on span "⌂ HJEM" at bounding box center [623, 121] width 43 height 20
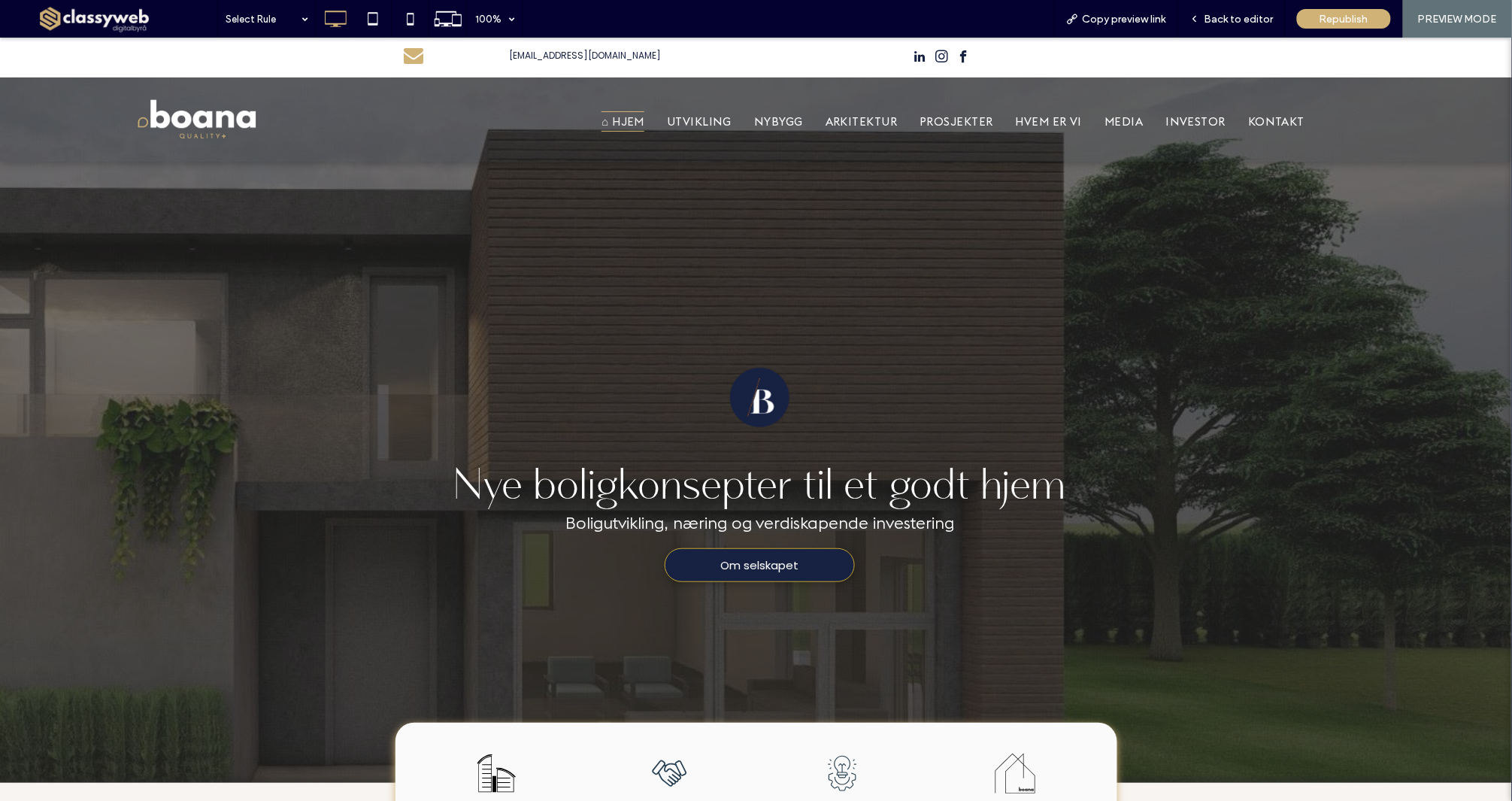
click at [779, 574] on span "Om selskapet" at bounding box center [759, 564] width 189 height 32
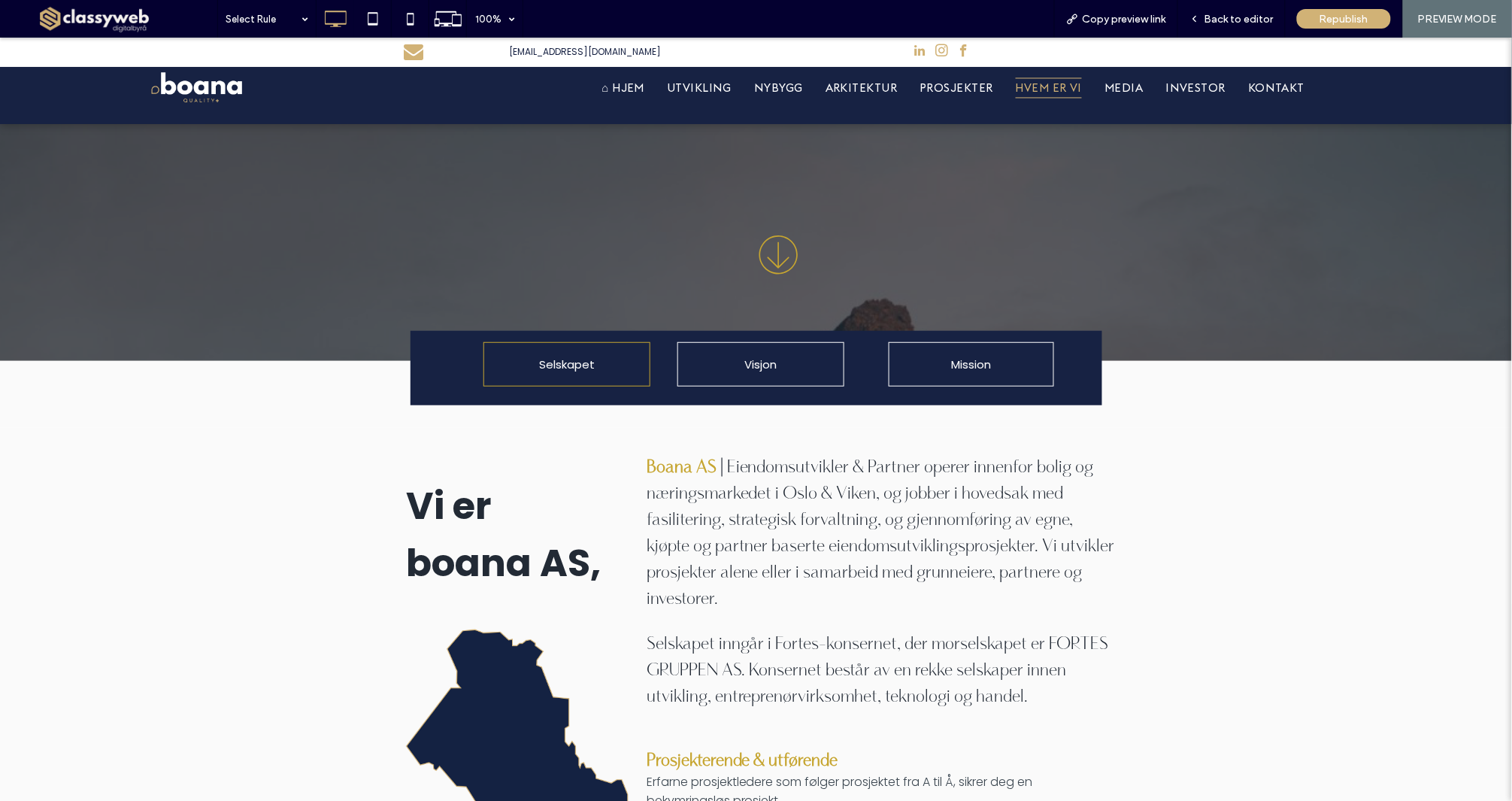
scroll to position [199, 0]
click at [697, 84] on span "UTVIKLING" at bounding box center [699, 87] width 65 height 20
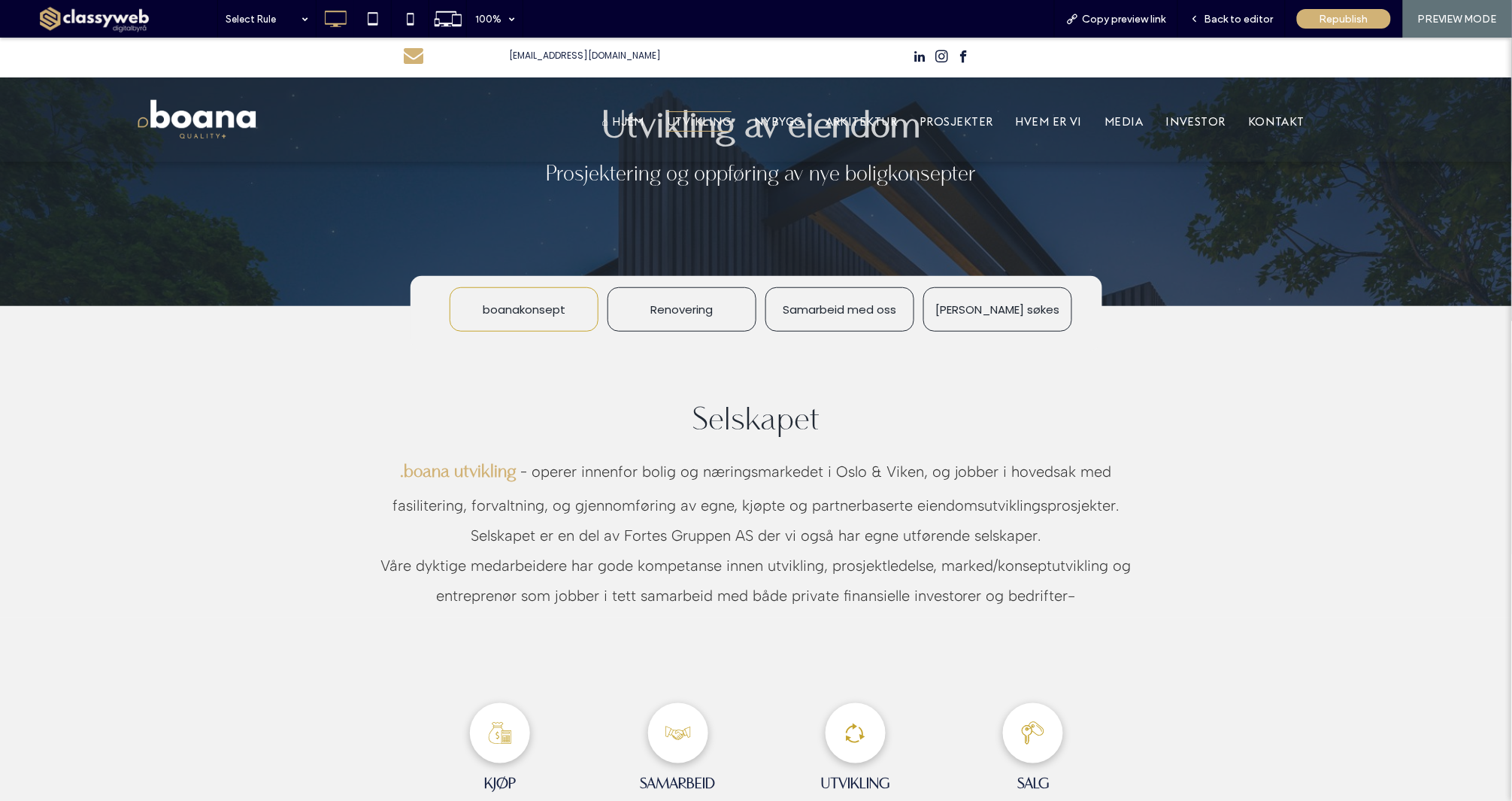
scroll to position [250, 0]
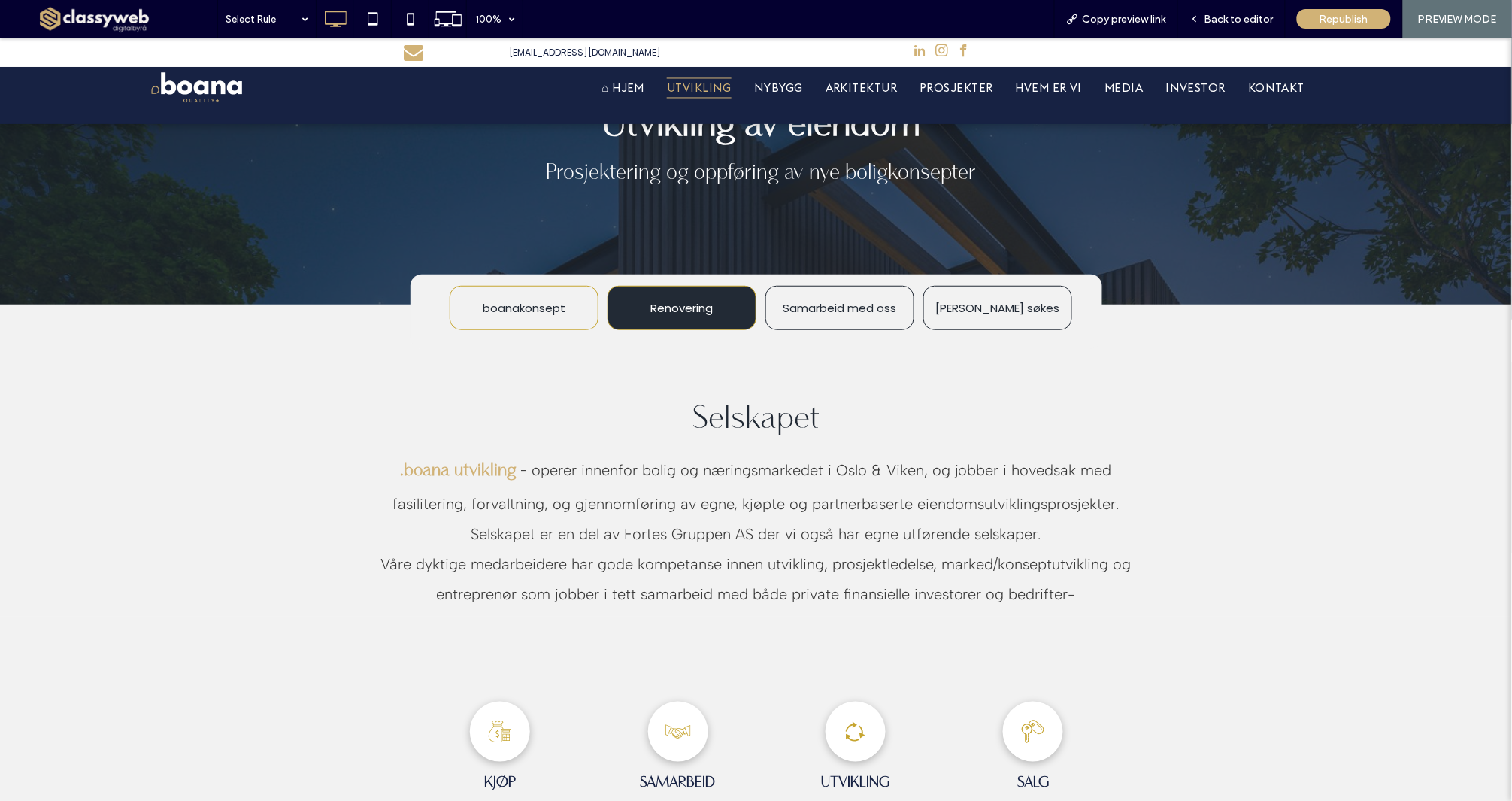
click at [698, 310] on span "Renovering" at bounding box center [682, 307] width 63 height 42
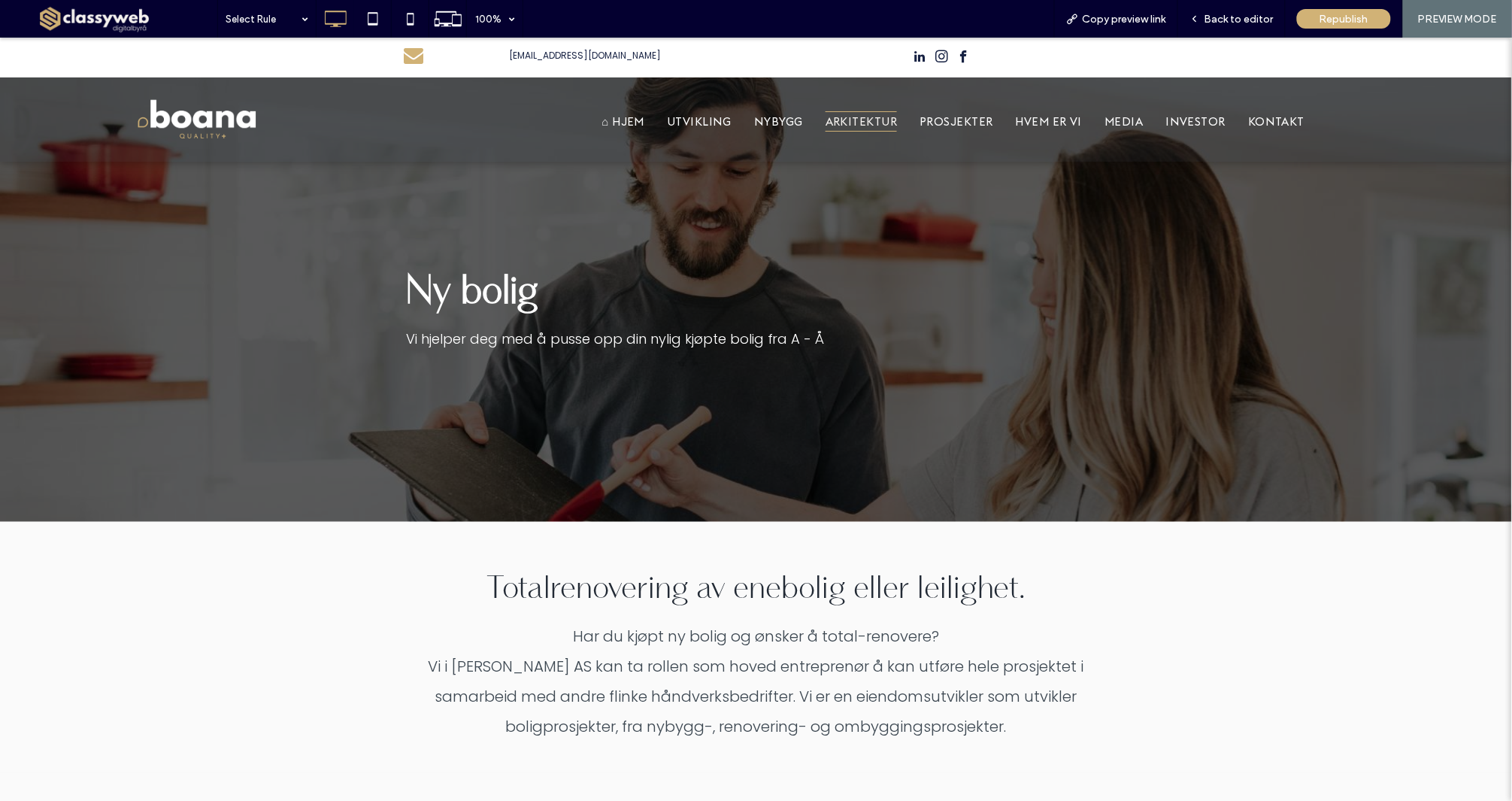
click at [837, 123] on span "ARKITEKTUR" at bounding box center [862, 121] width 72 height 20
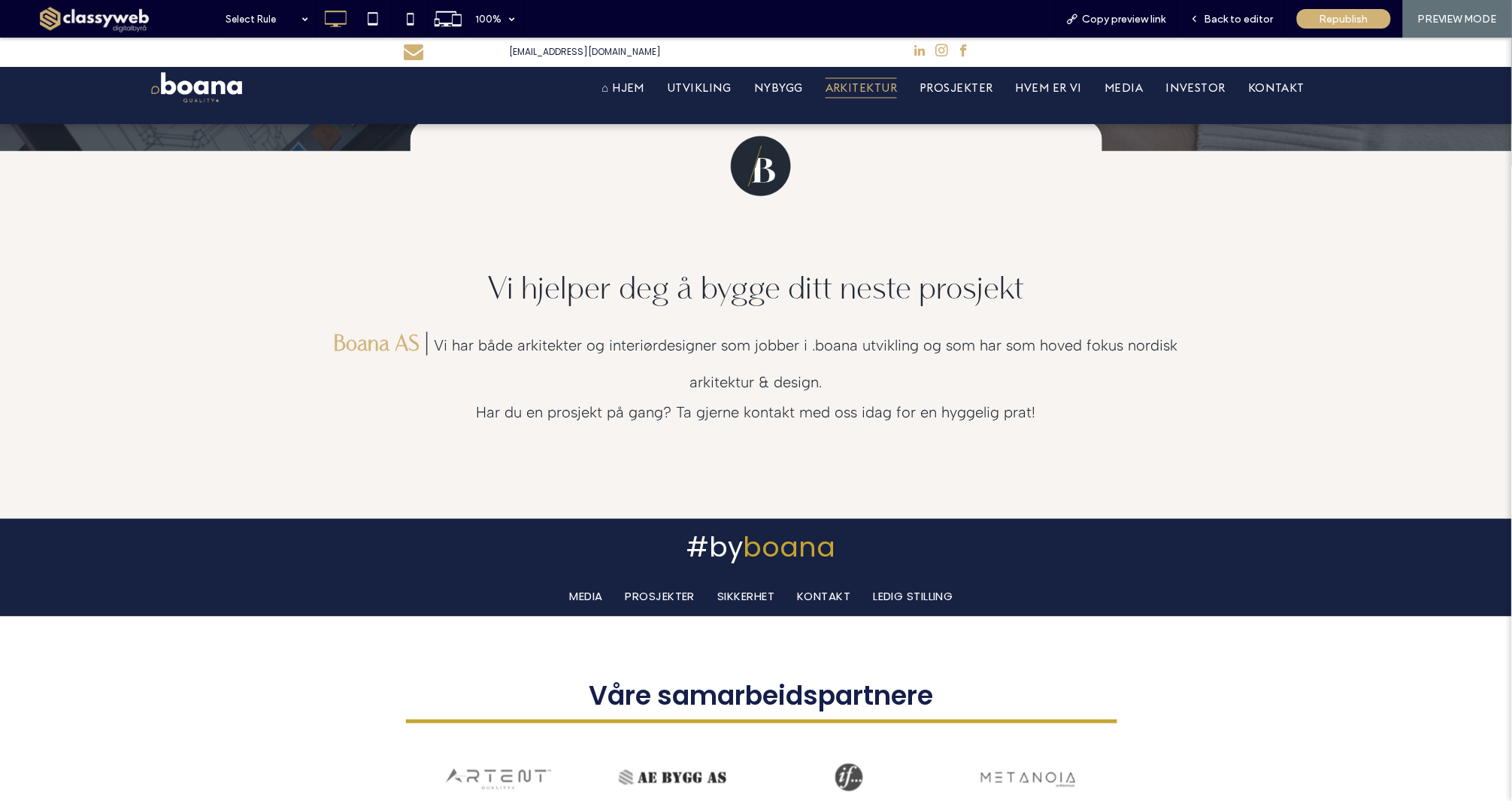
scroll to position [470, 0]
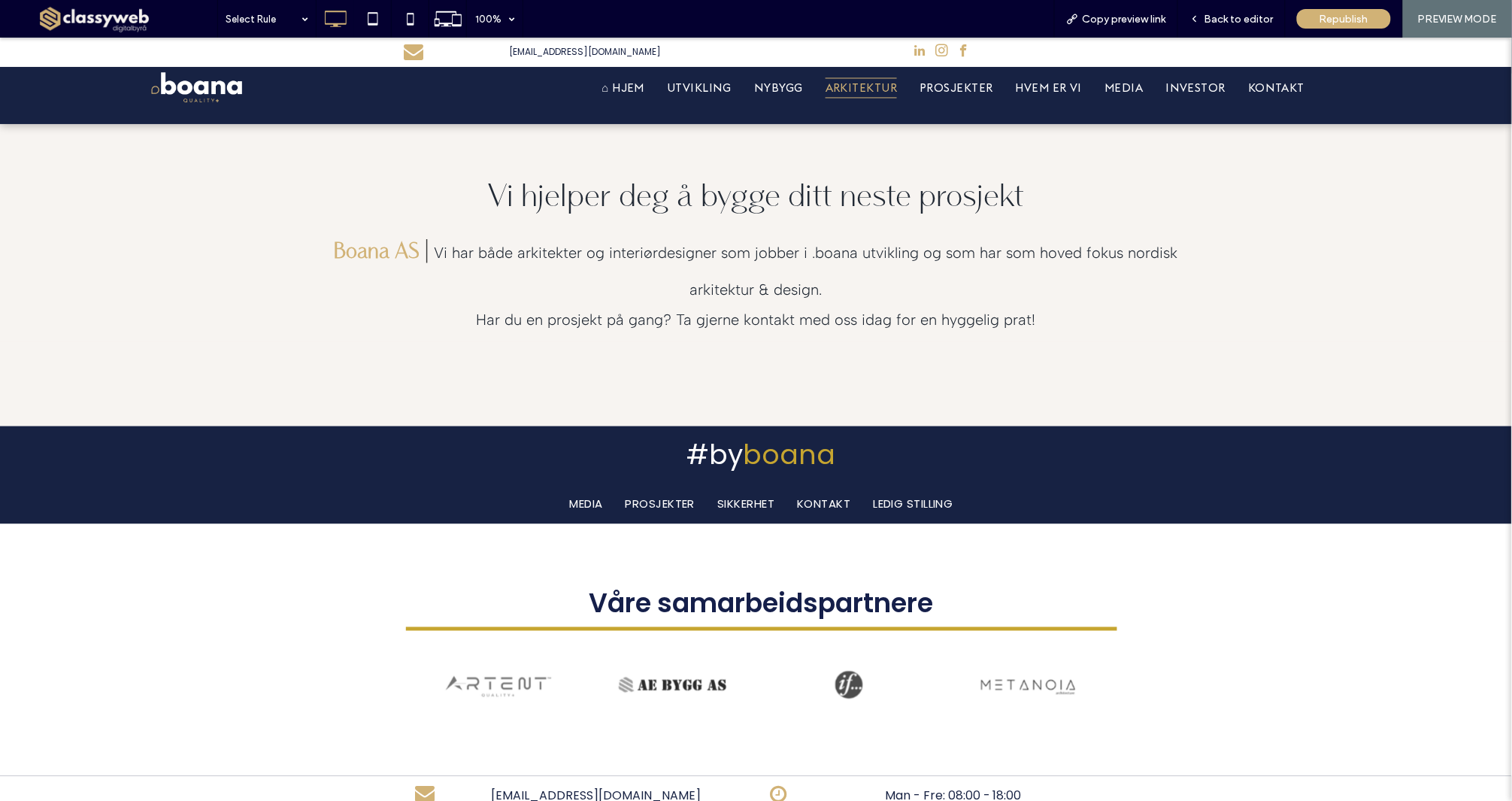
click at [777, 314] on span "Vi har både arkitekter og interiørdesigner som jobber i .boana utvikling og som…" at bounding box center [806, 285] width 743 height 85
click at [693, 89] on span "UTVIKLING" at bounding box center [699, 87] width 65 height 20
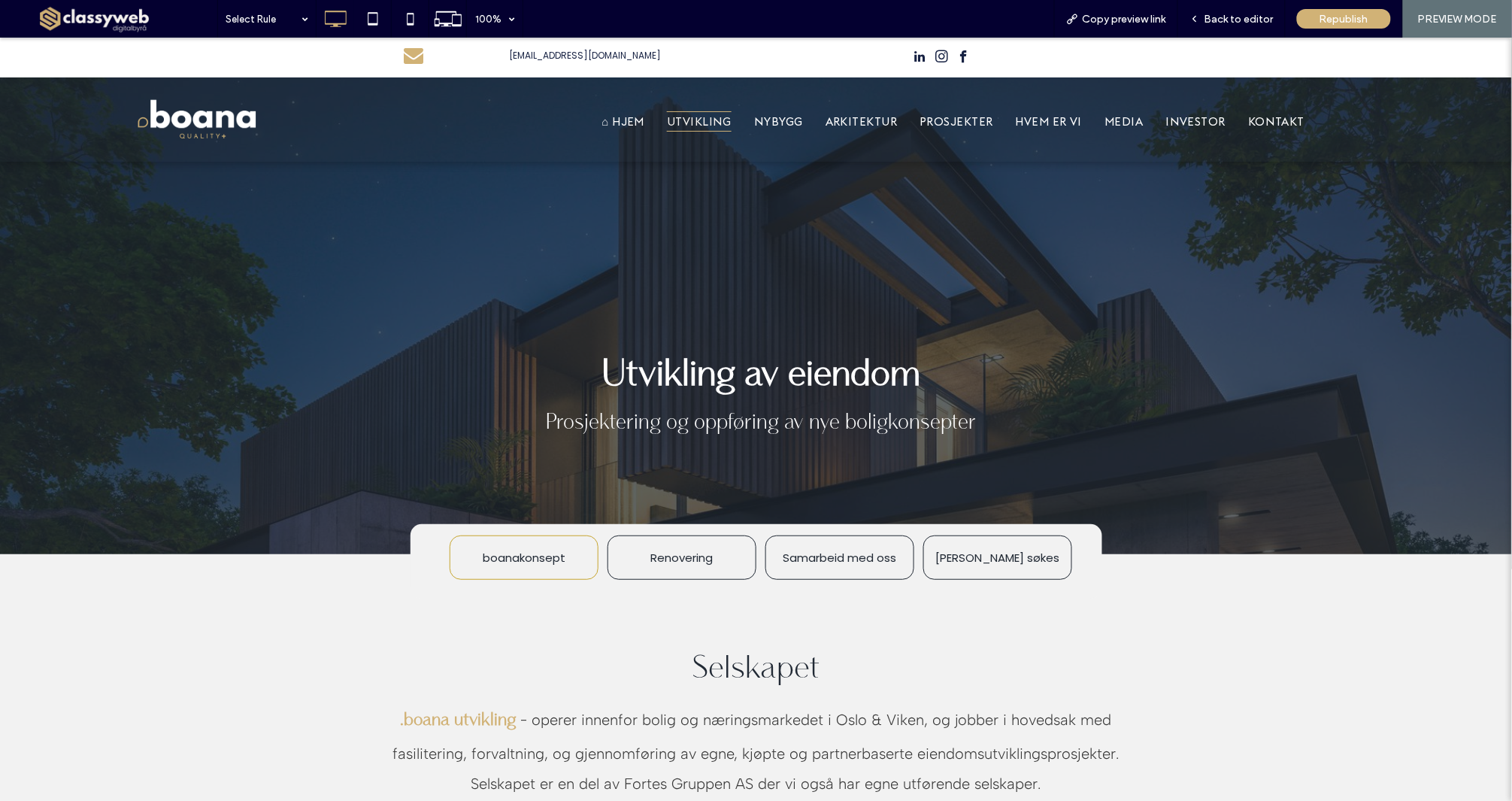
click at [779, 125] on span "NYBYGG" at bounding box center [779, 121] width 49 height 20
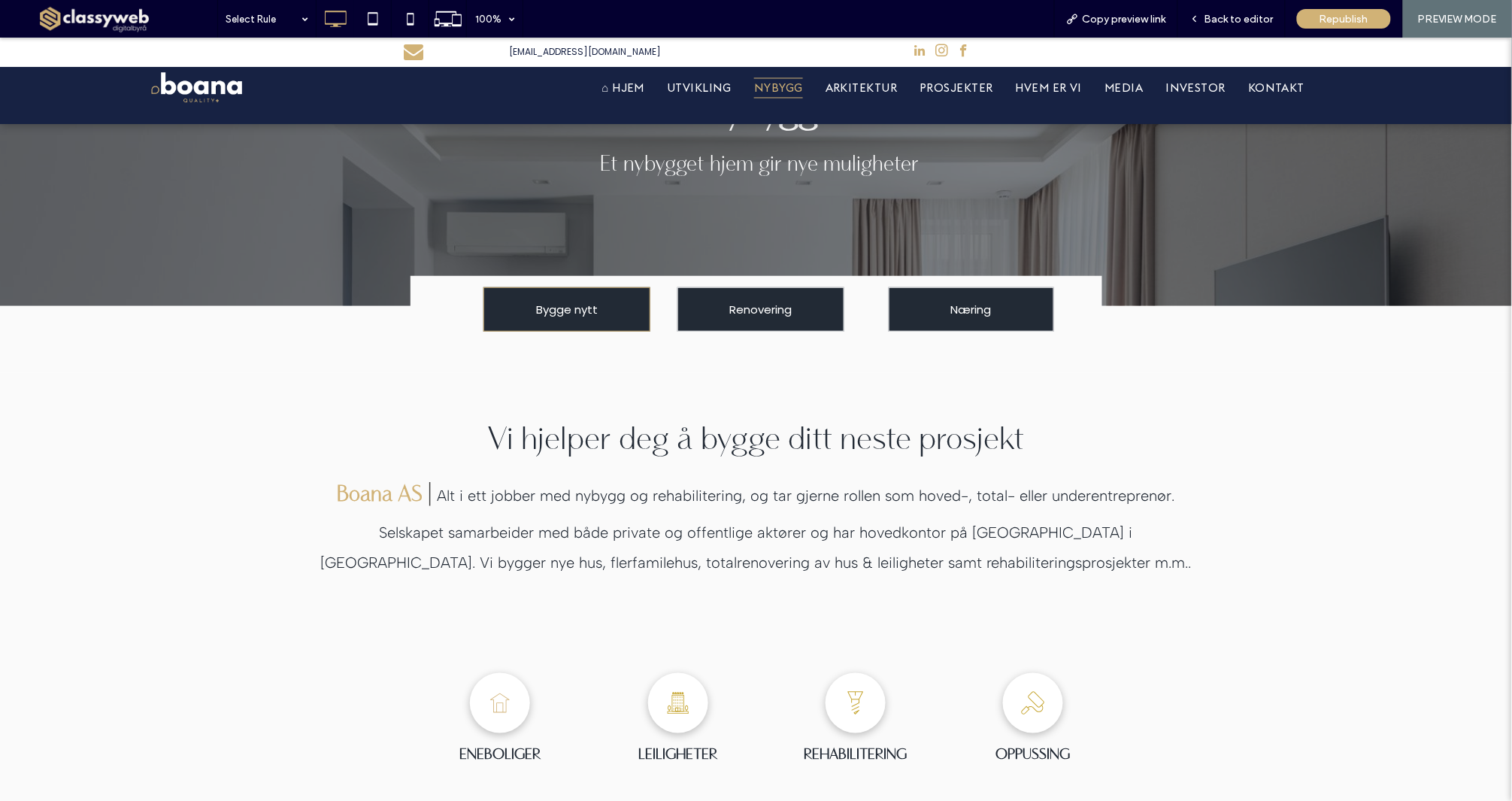
scroll to position [308, 0]
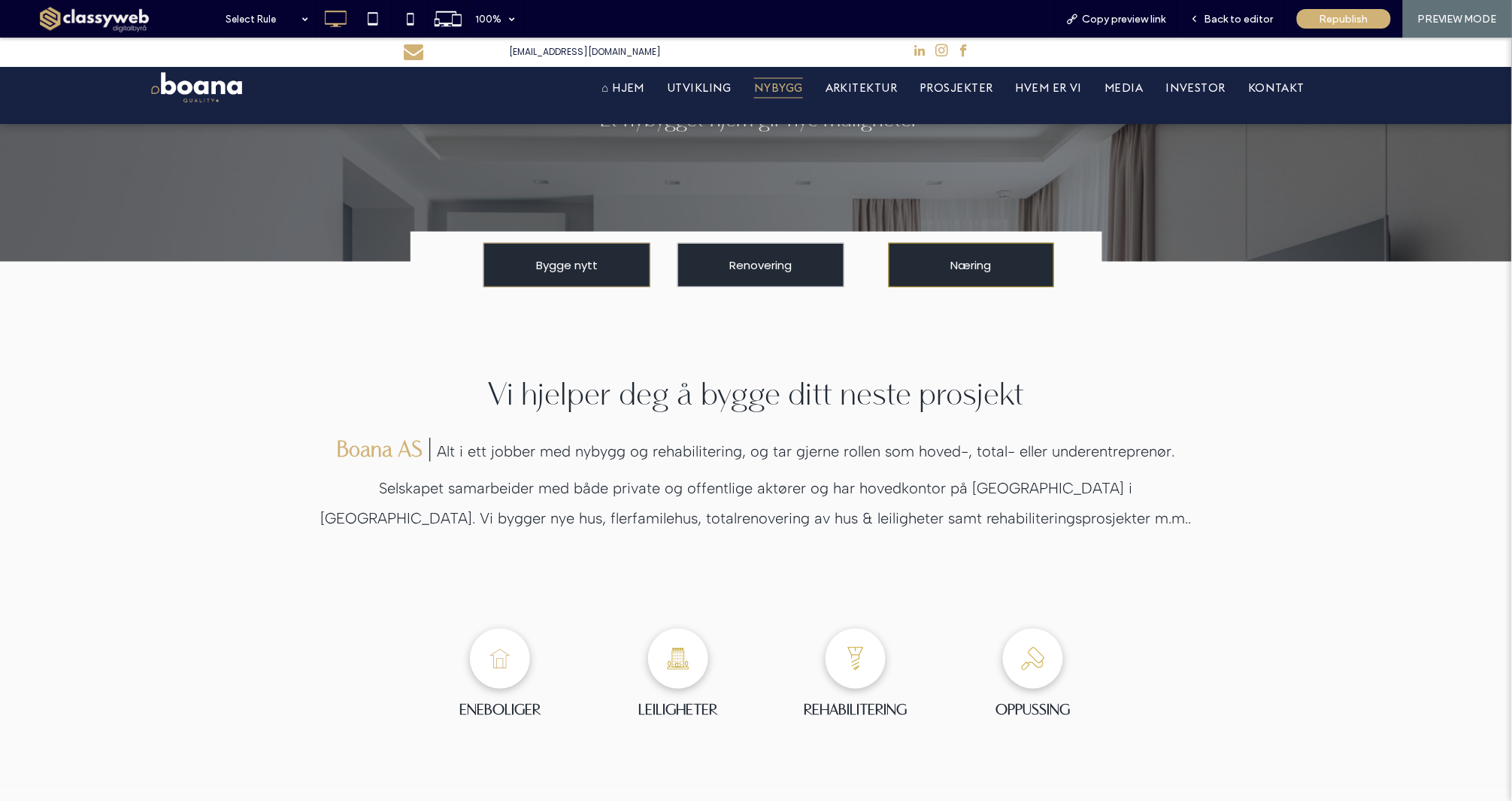
click at [986, 264] on span "Næring" at bounding box center [971, 264] width 41 height 42
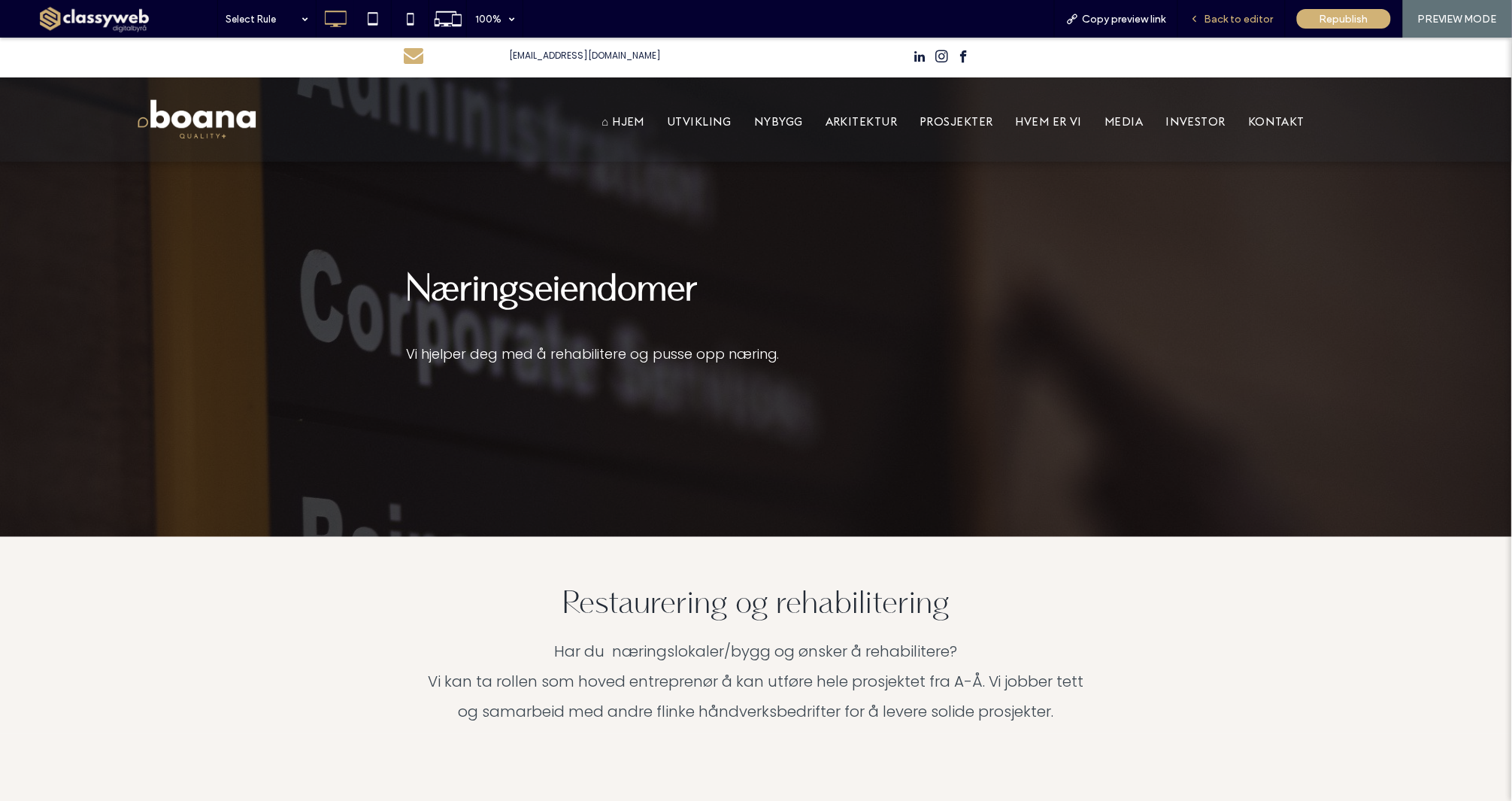
click at [1235, 14] on span "Back to editor" at bounding box center [1239, 19] width 69 height 13
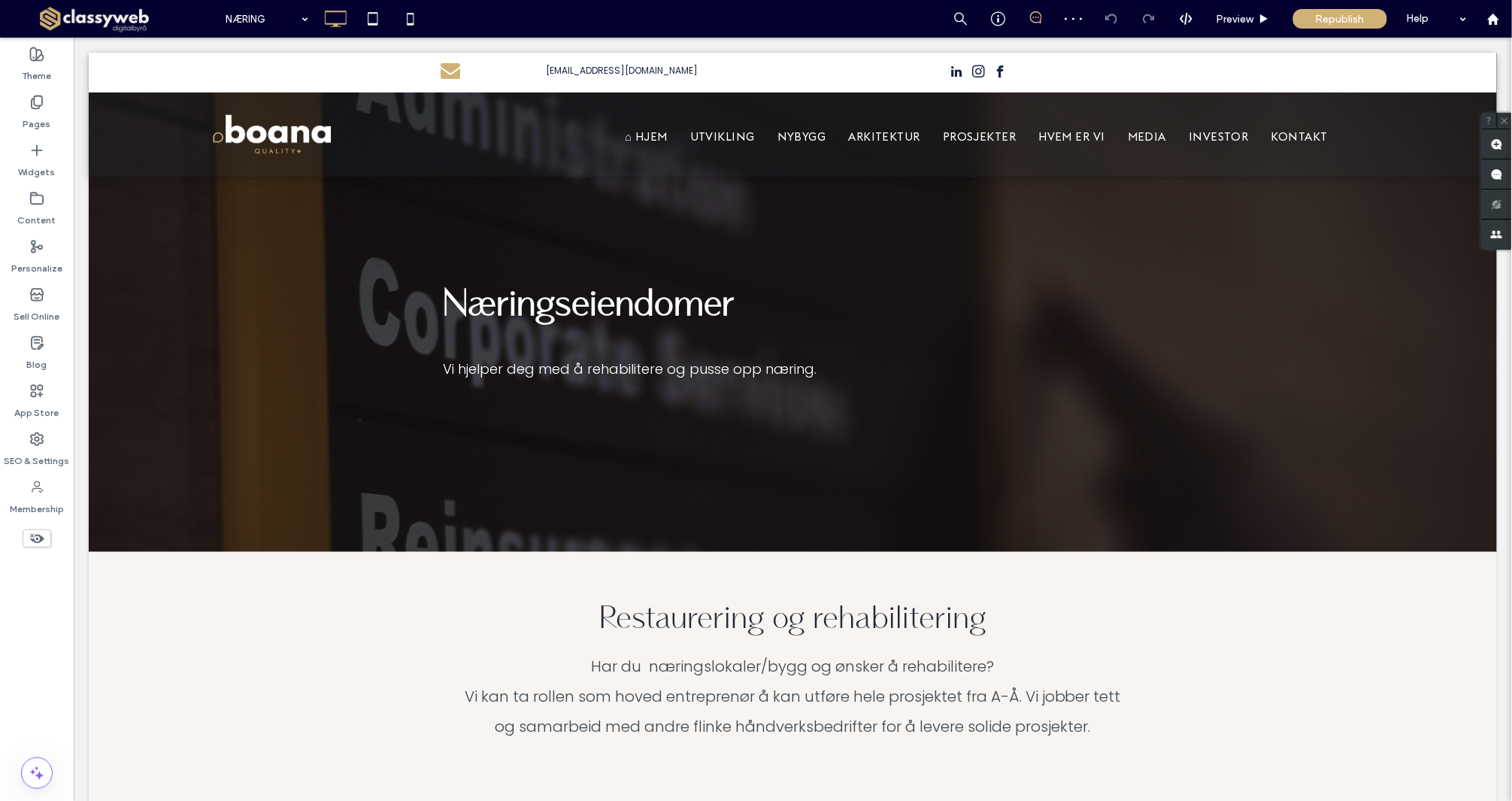
click at [435, 2] on div "NÆRING Preview Republish Help" at bounding box center [864, 19] width 1294 height 38
click at [47, 120] on label "Pages" at bounding box center [38, 120] width 28 height 21
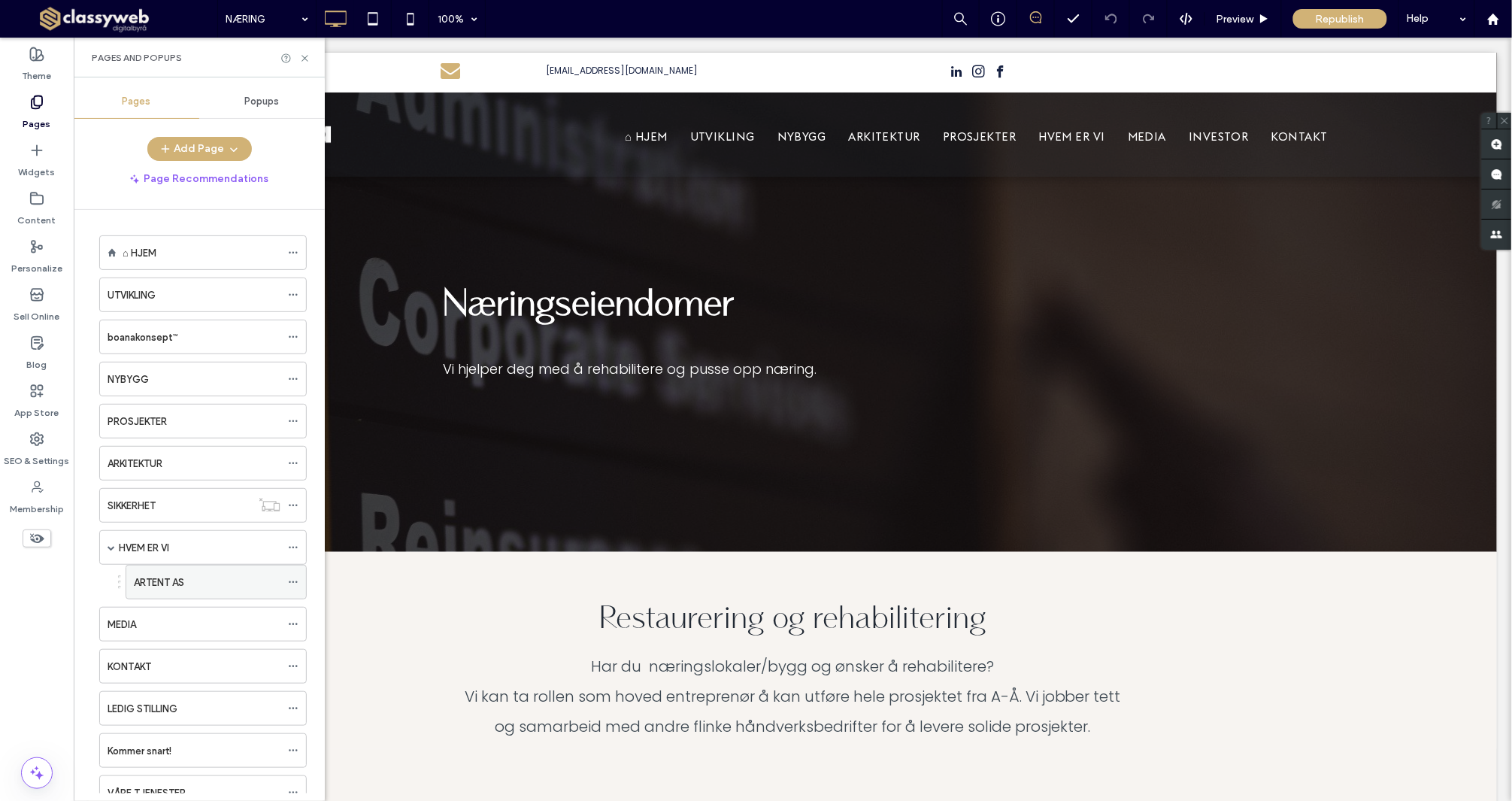
click at [218, 590] on div "ARTENT AS" at bounding box center [207, 582] width 146 height 16
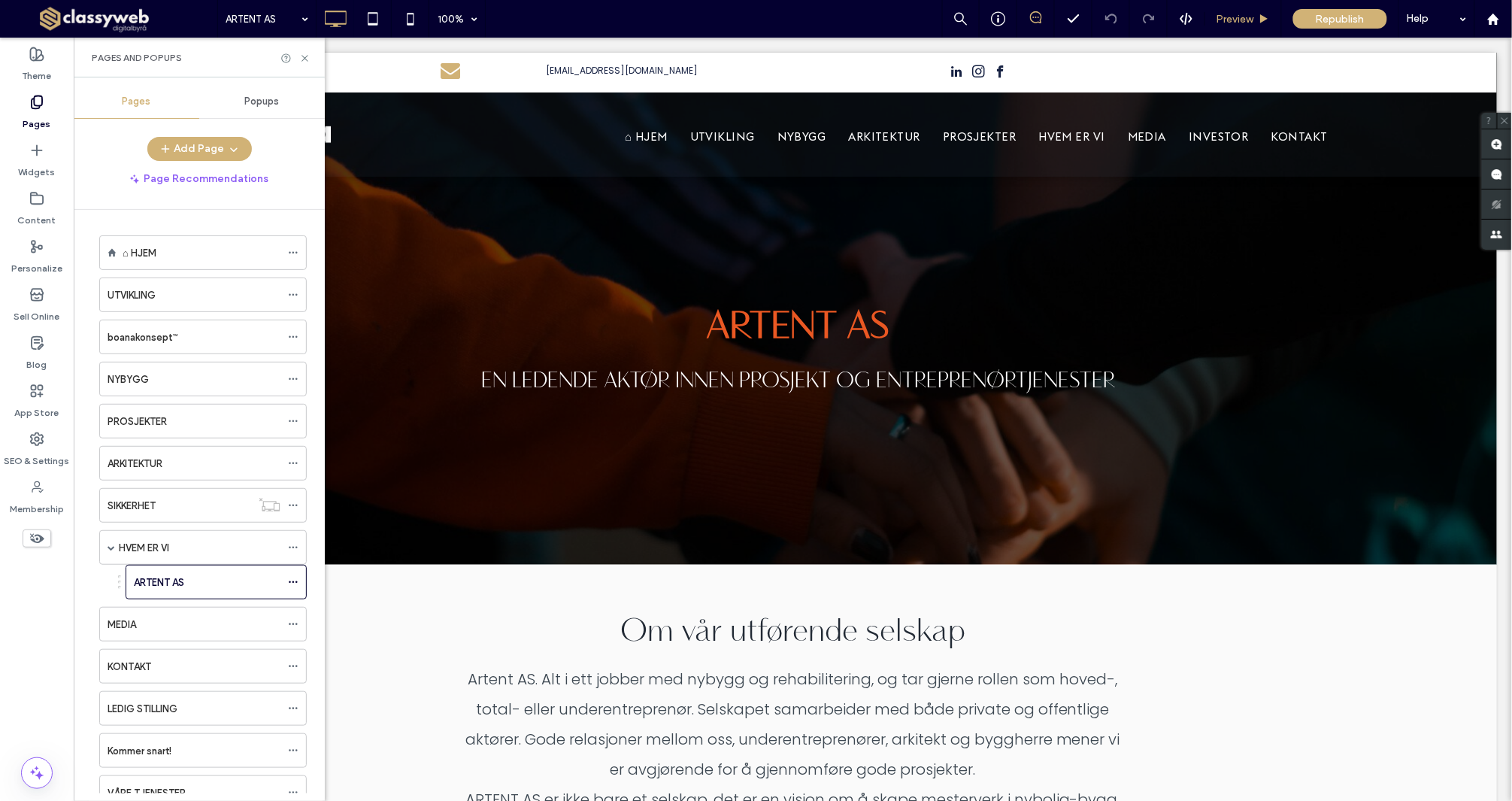
click at [1241, 32] on div "Preview" at bounding box center [1243, 19] width 77 height 38
click at [1243, 19] on span "Preview" at bounding box center [1235, 19] width 38 height 13
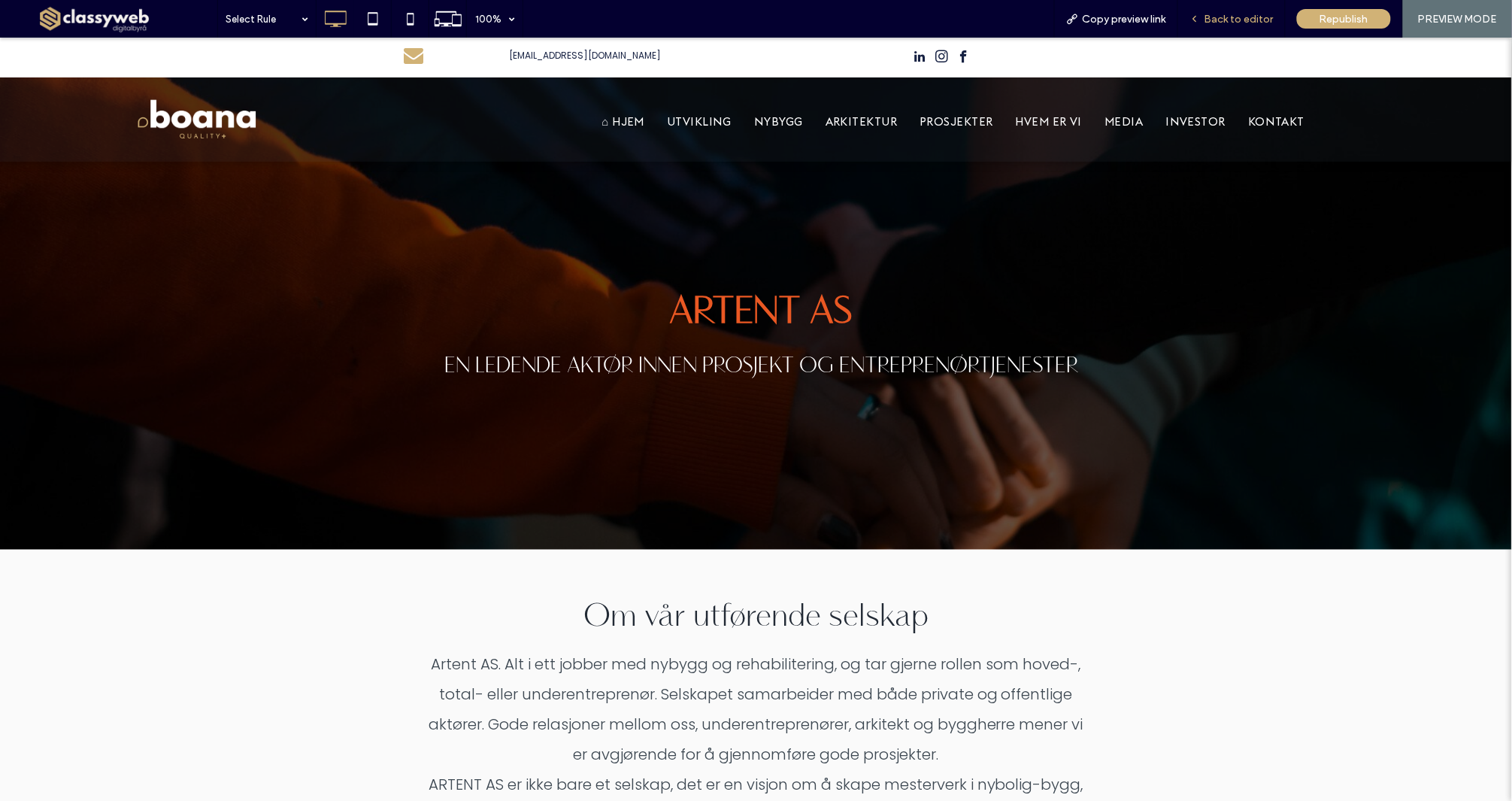
click at [1219, 29] on div "Back to editor" at bounding box center [1232, 19] width 107 height 38
click at [1225, 19] on span "Back to editor" at bounding box center [1239, 19] width 69 height 13
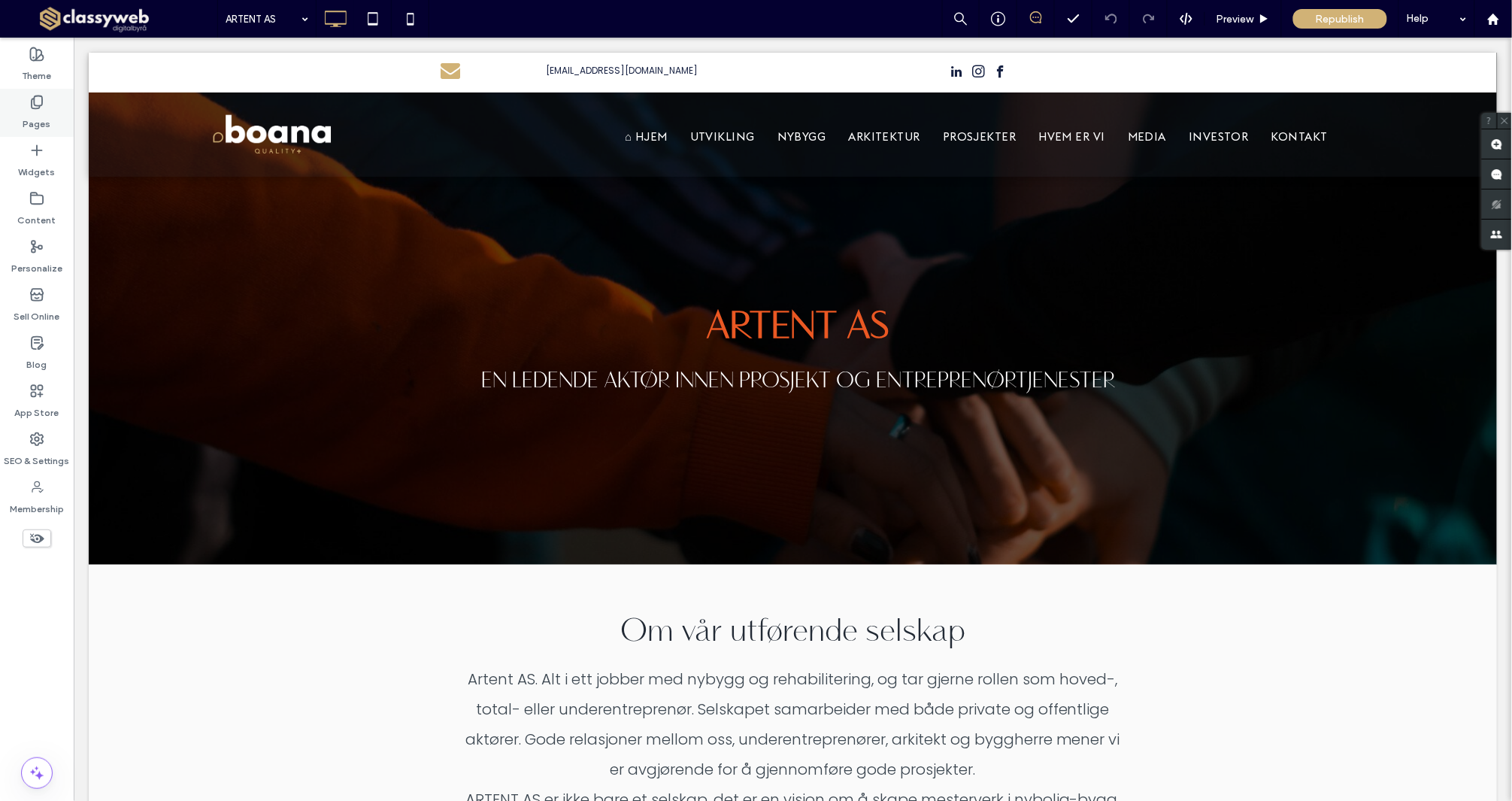
click at [10, 123] on div "Pages" at bounding box center [37, 112] width 74 height 48
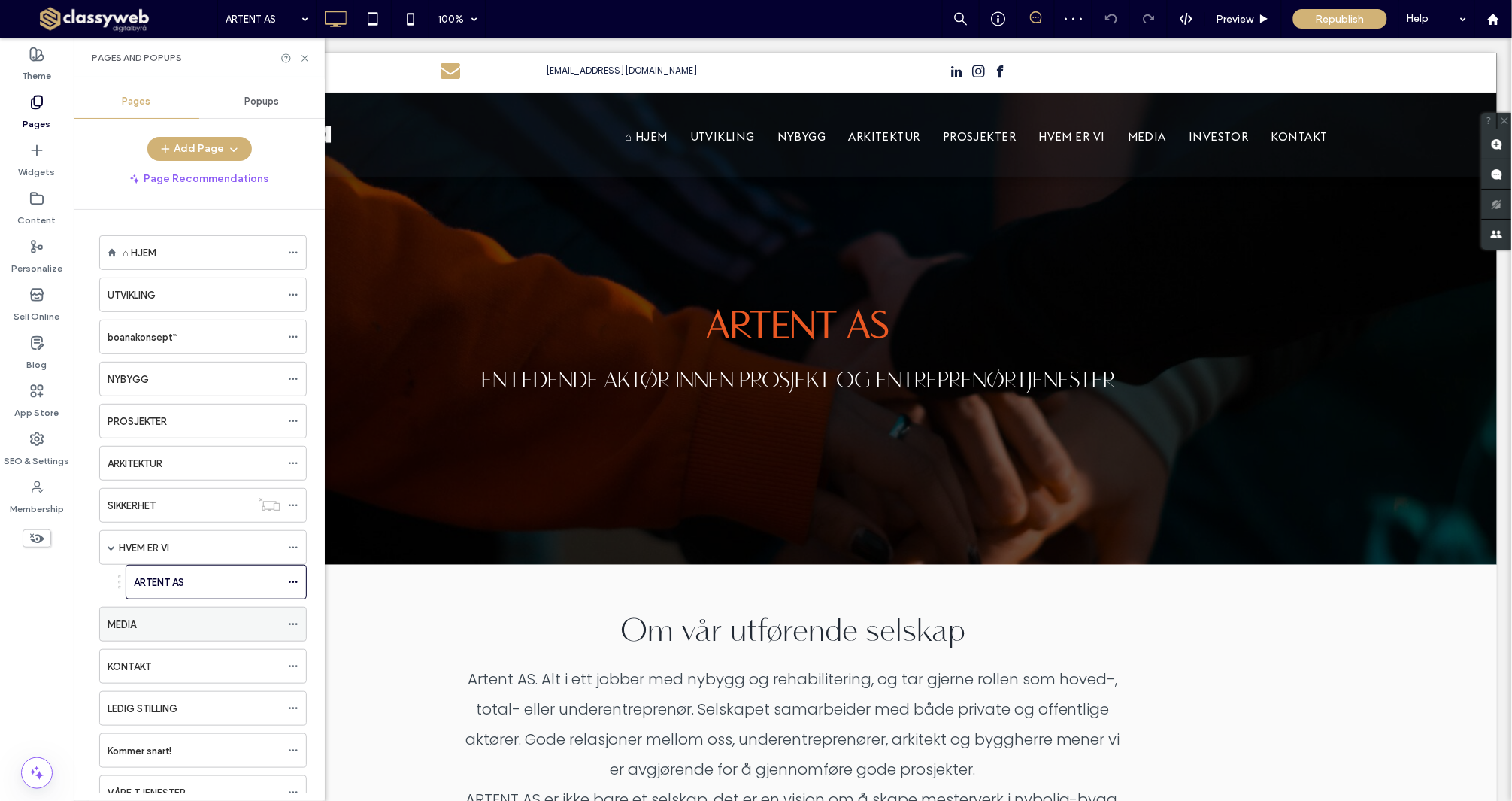
click at [143, 618] on div "MEDIA" at bounding box center [194, 624] width 173 height 33
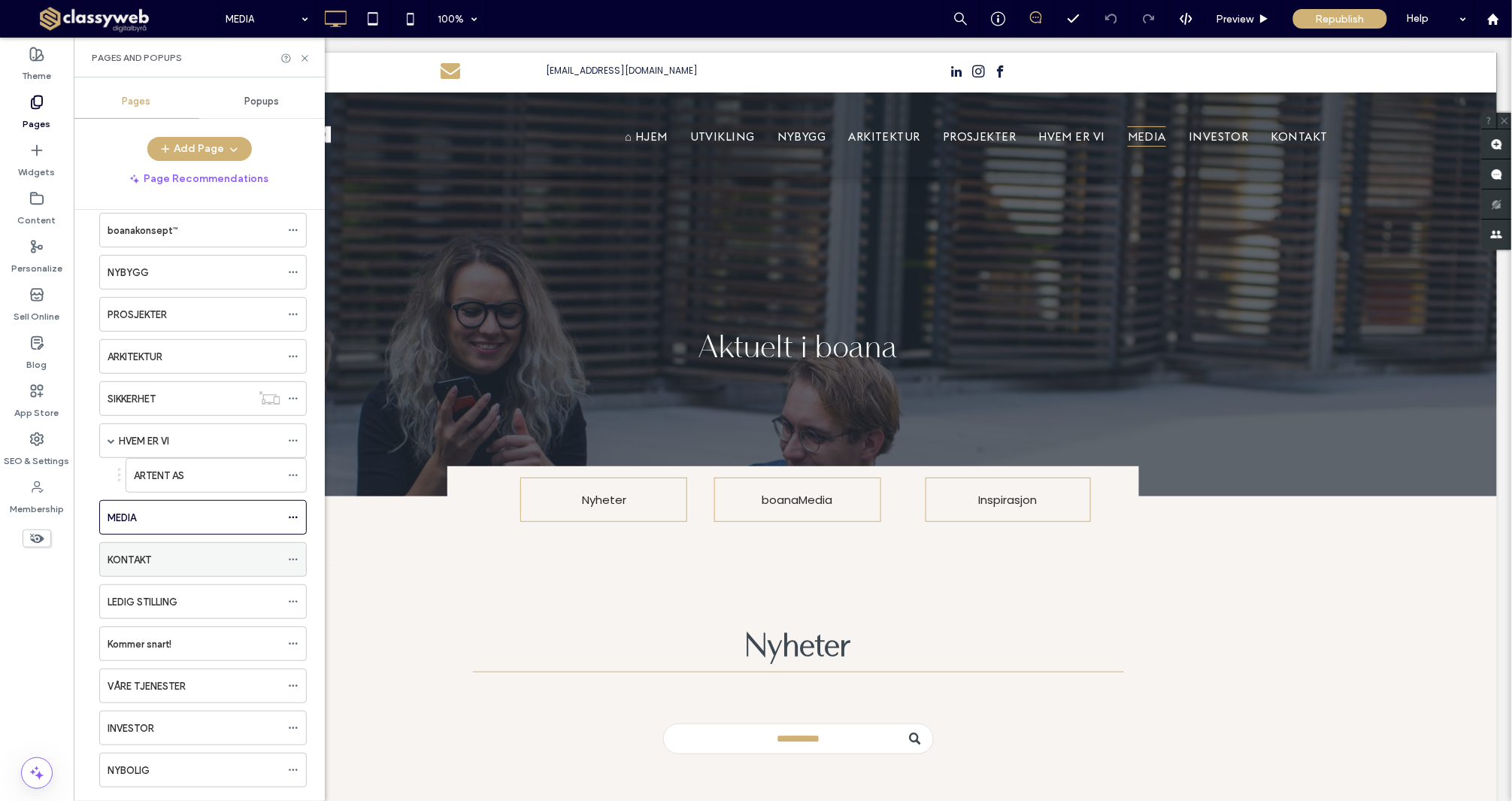
scroll to position [146, 0]
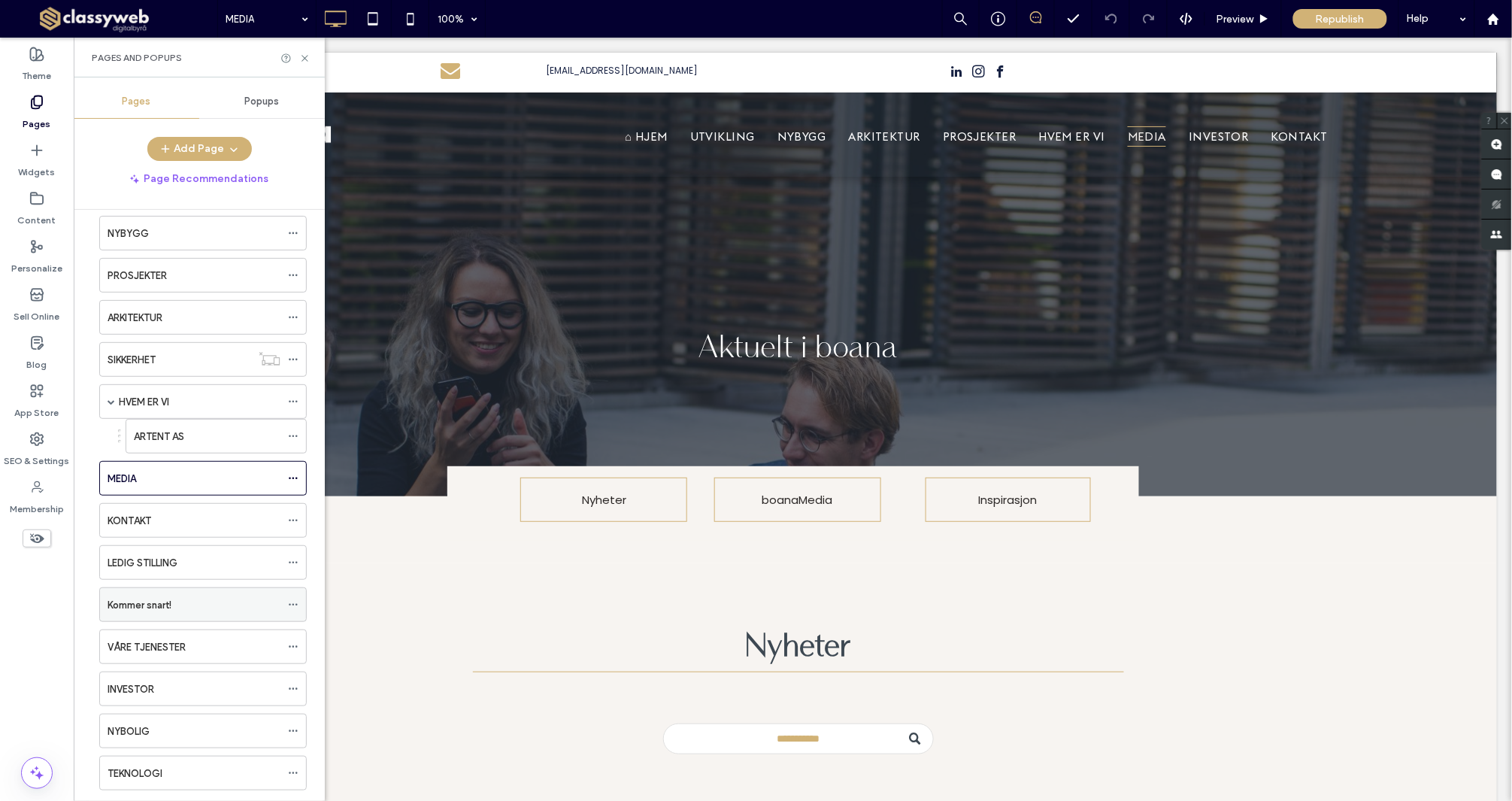
click at [151, 619] on div "Kommer snart!" at bounding box center [194, 604] width 173 height 33
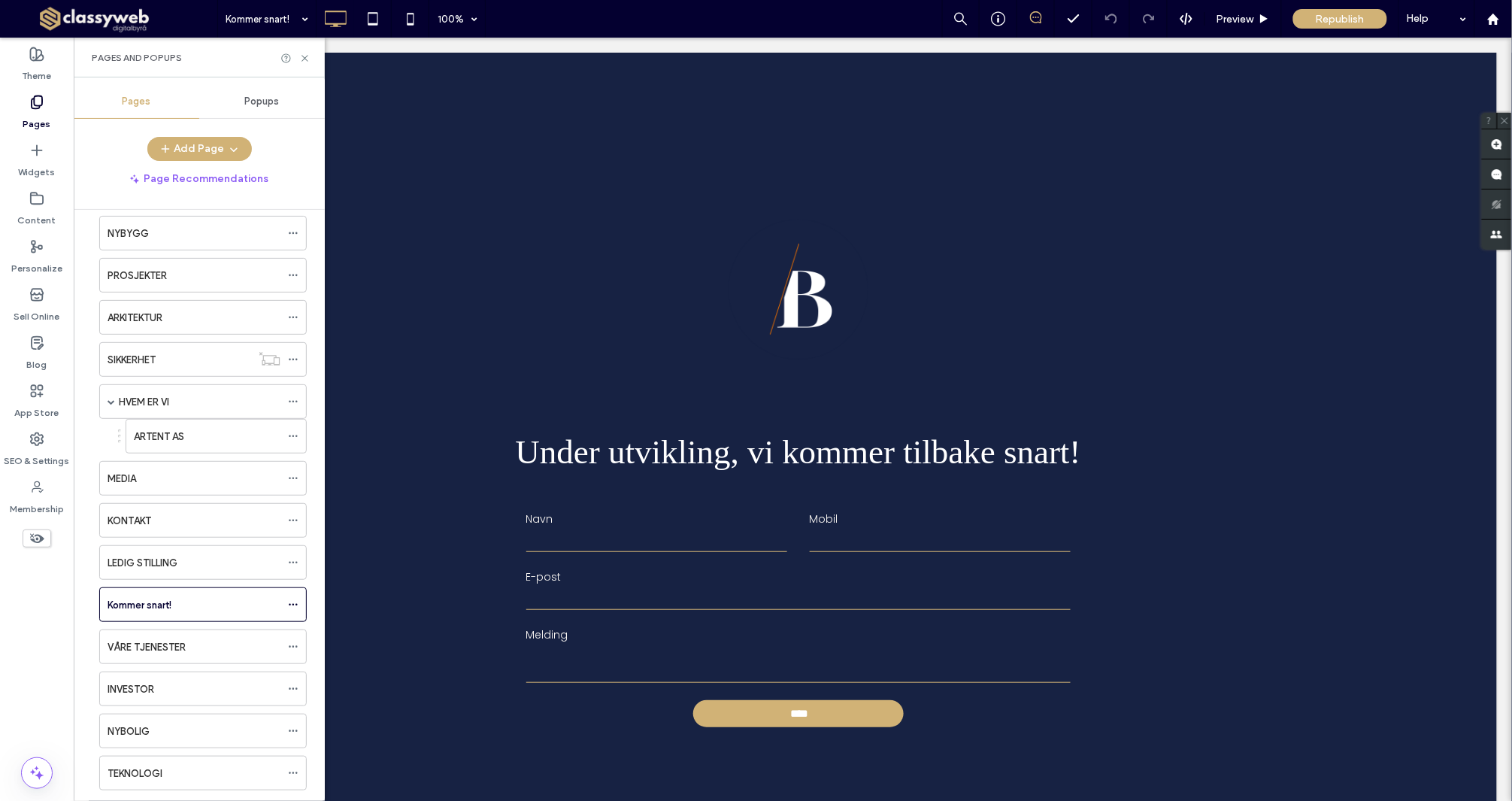
scroll to position [0, 0]
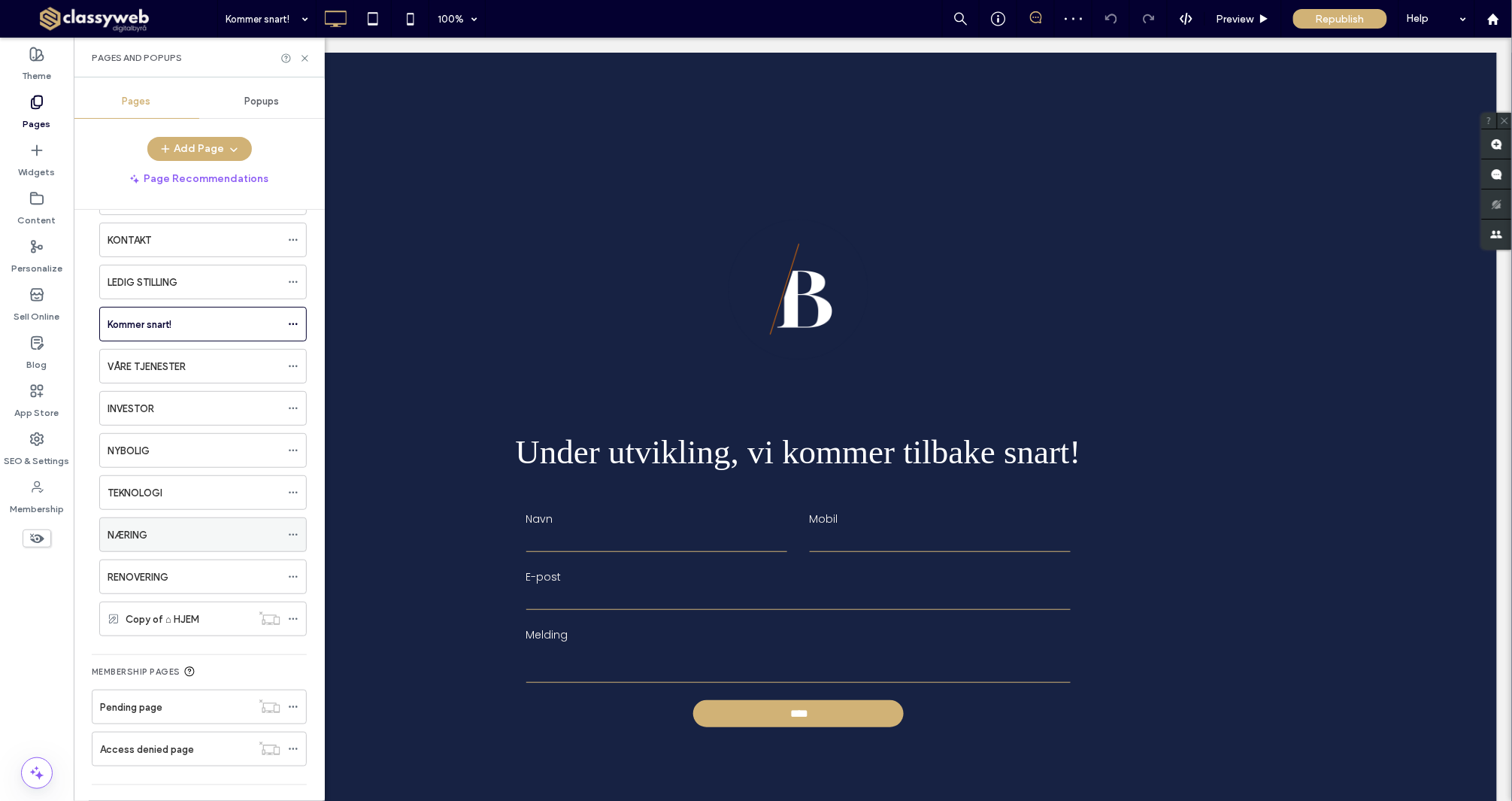
scroll to position [437, 0]
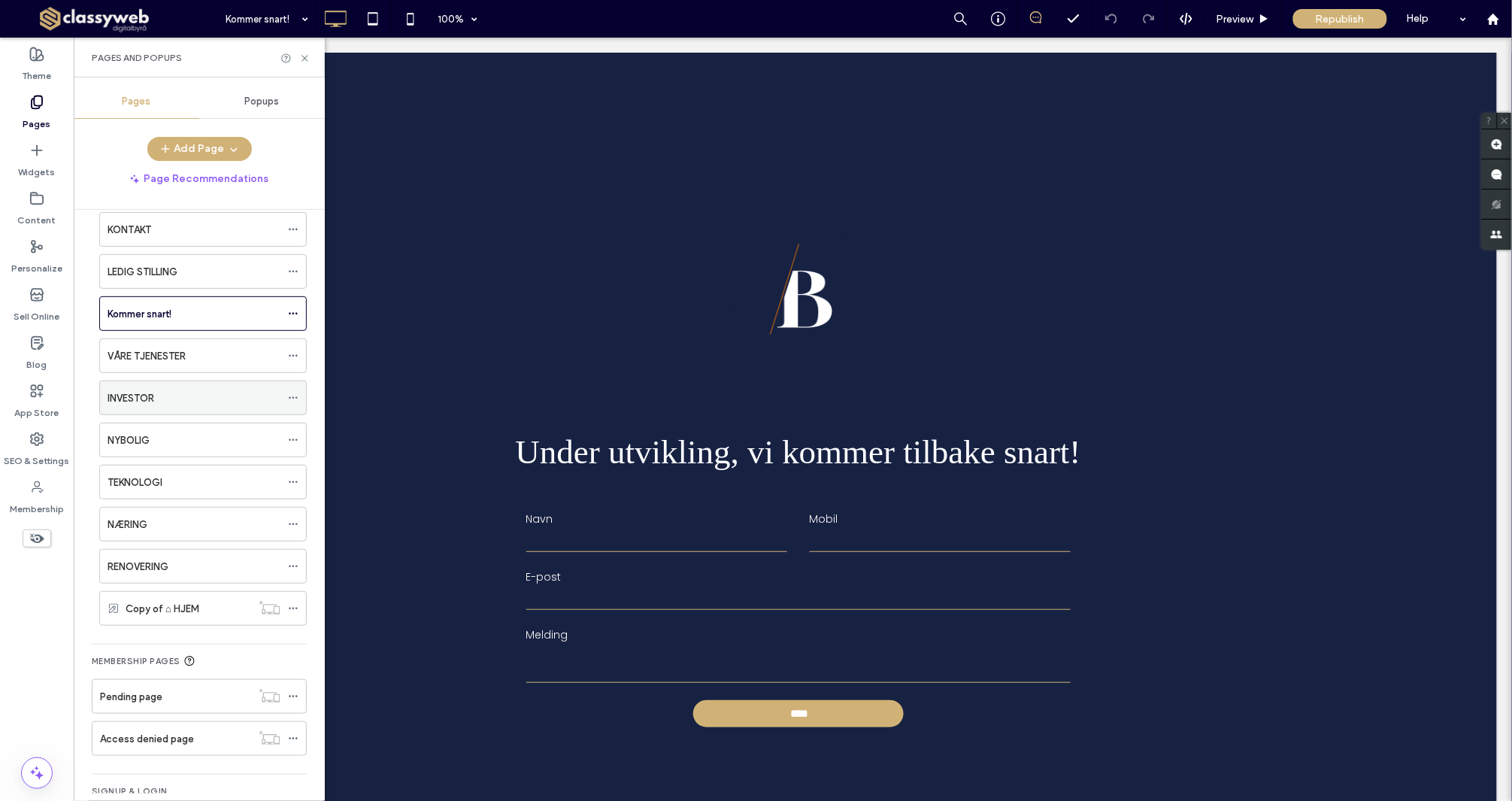
click at [194, 413] on div "INVESTOR" at bounding box center [194, 398] width 173 height 33
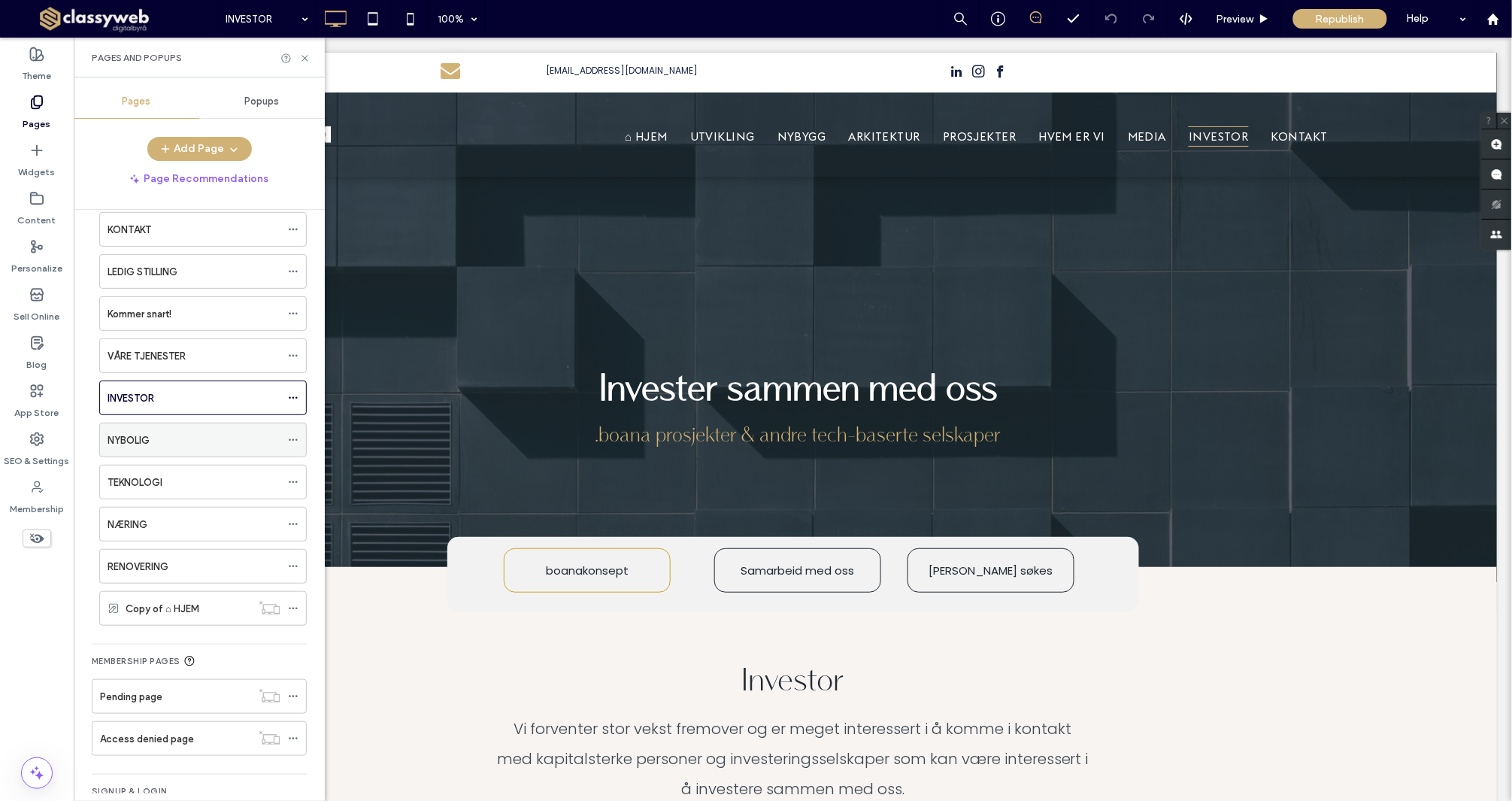
click at [161, 448] on div "NYBOLIG" at bounding box center [194, 440] width 173 height 16
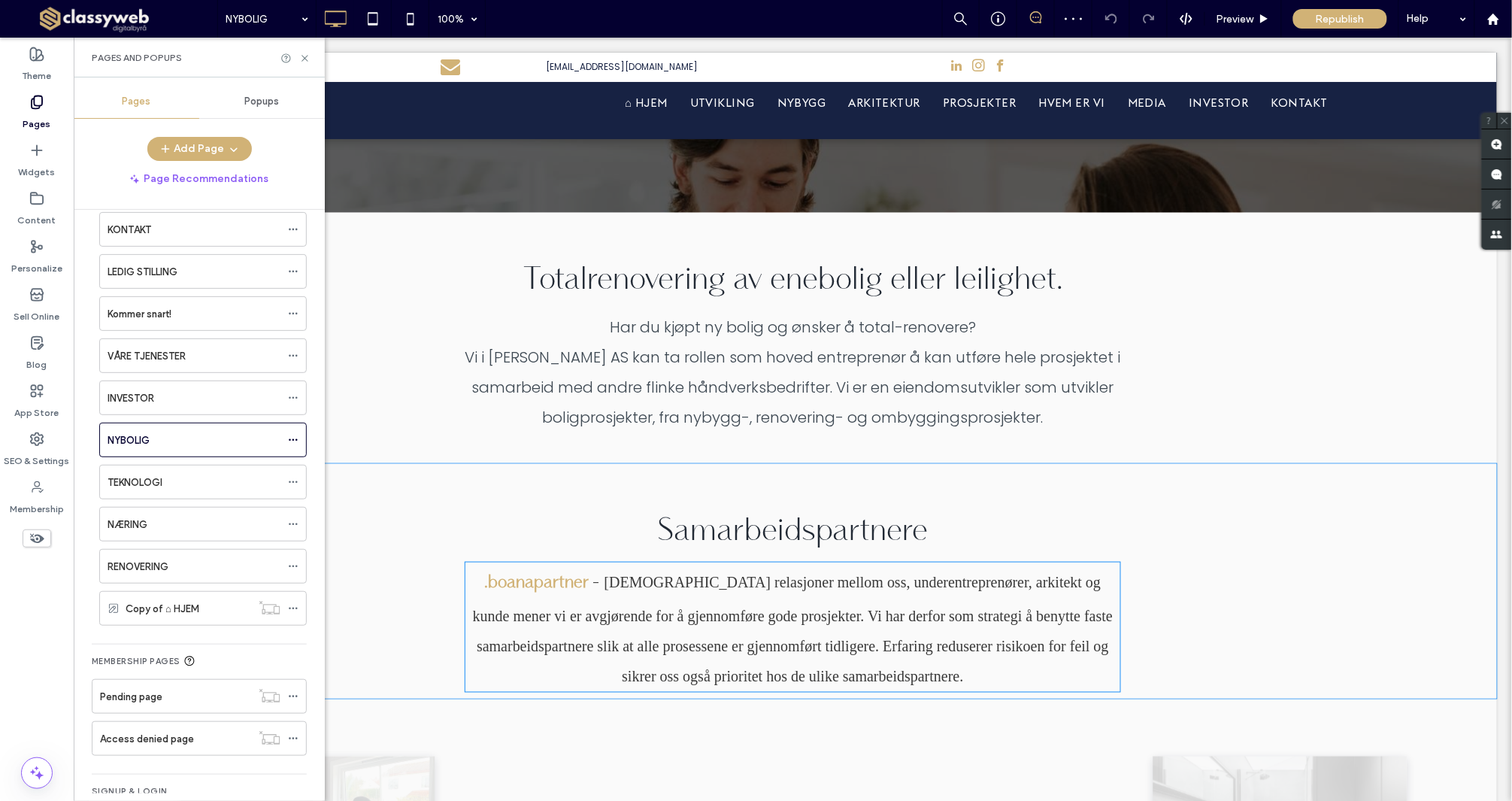
scroll to position [332, 0]
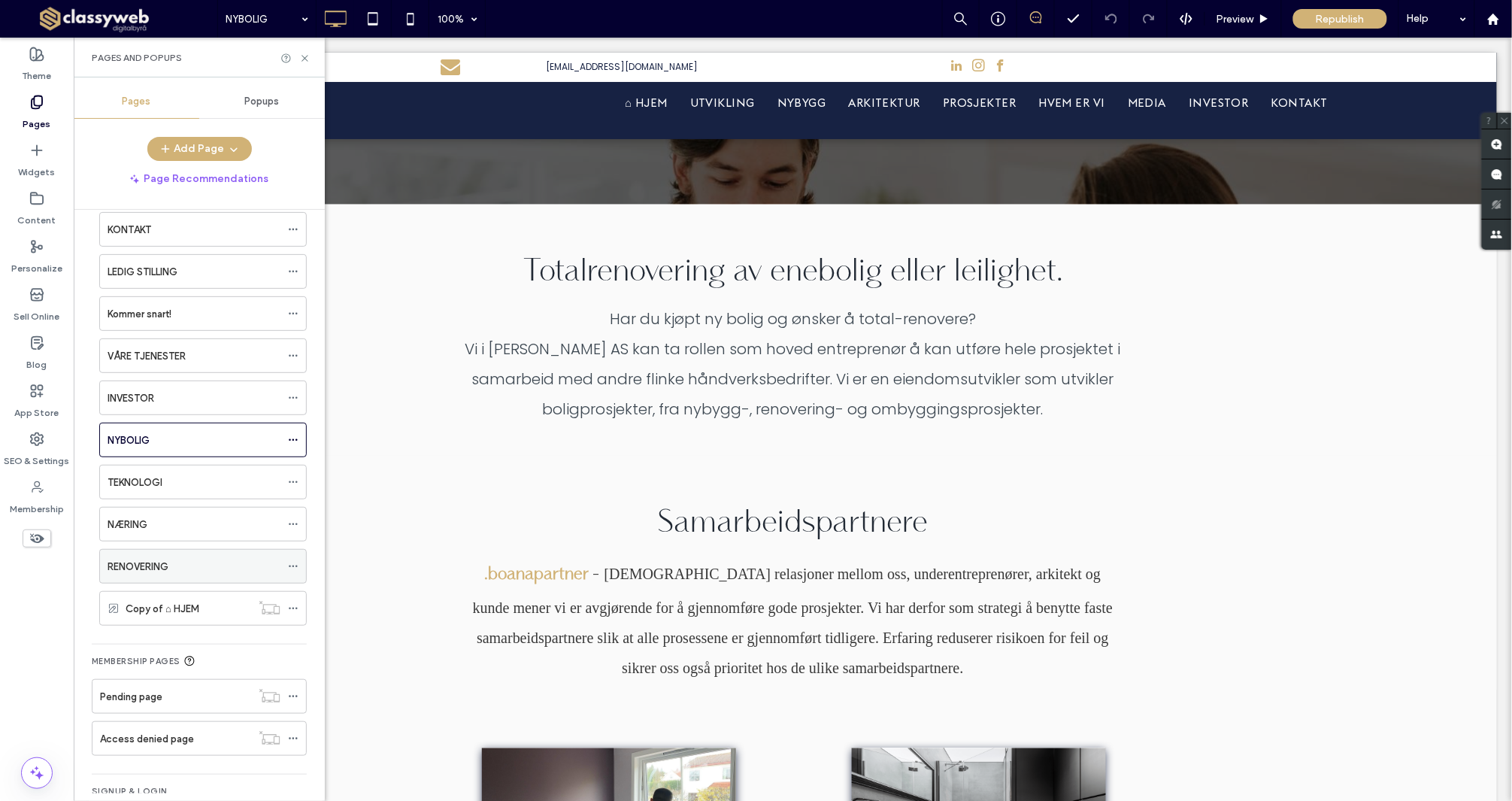
click at [167, 565] on label "RENOVERING" at bounding box center [138, 567] width 61 height 27
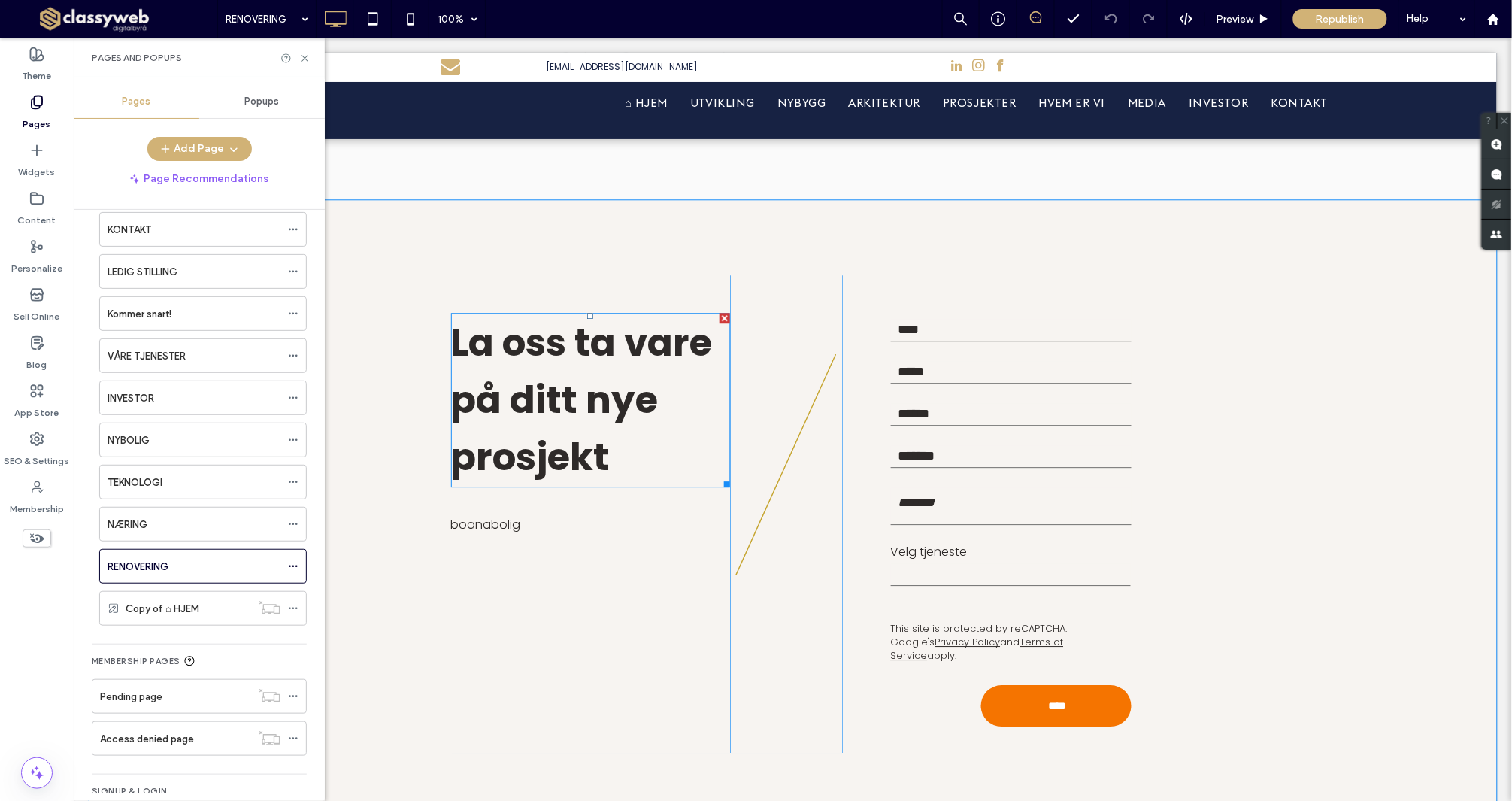
scroll to position [1369, 0]
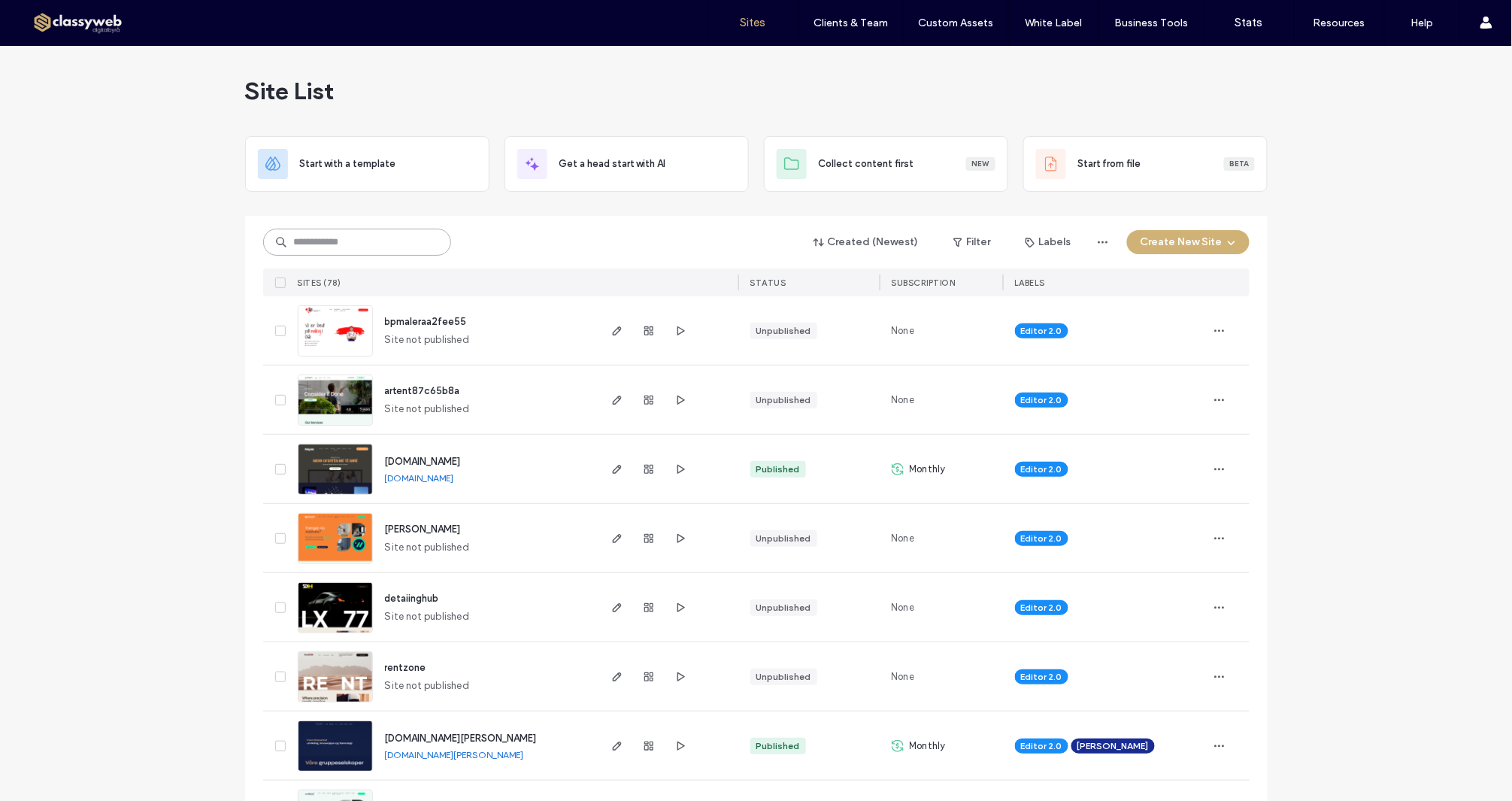
click at [400, 239] on input at bounding box center [357, 242] width 188 height 27
type input "*****"
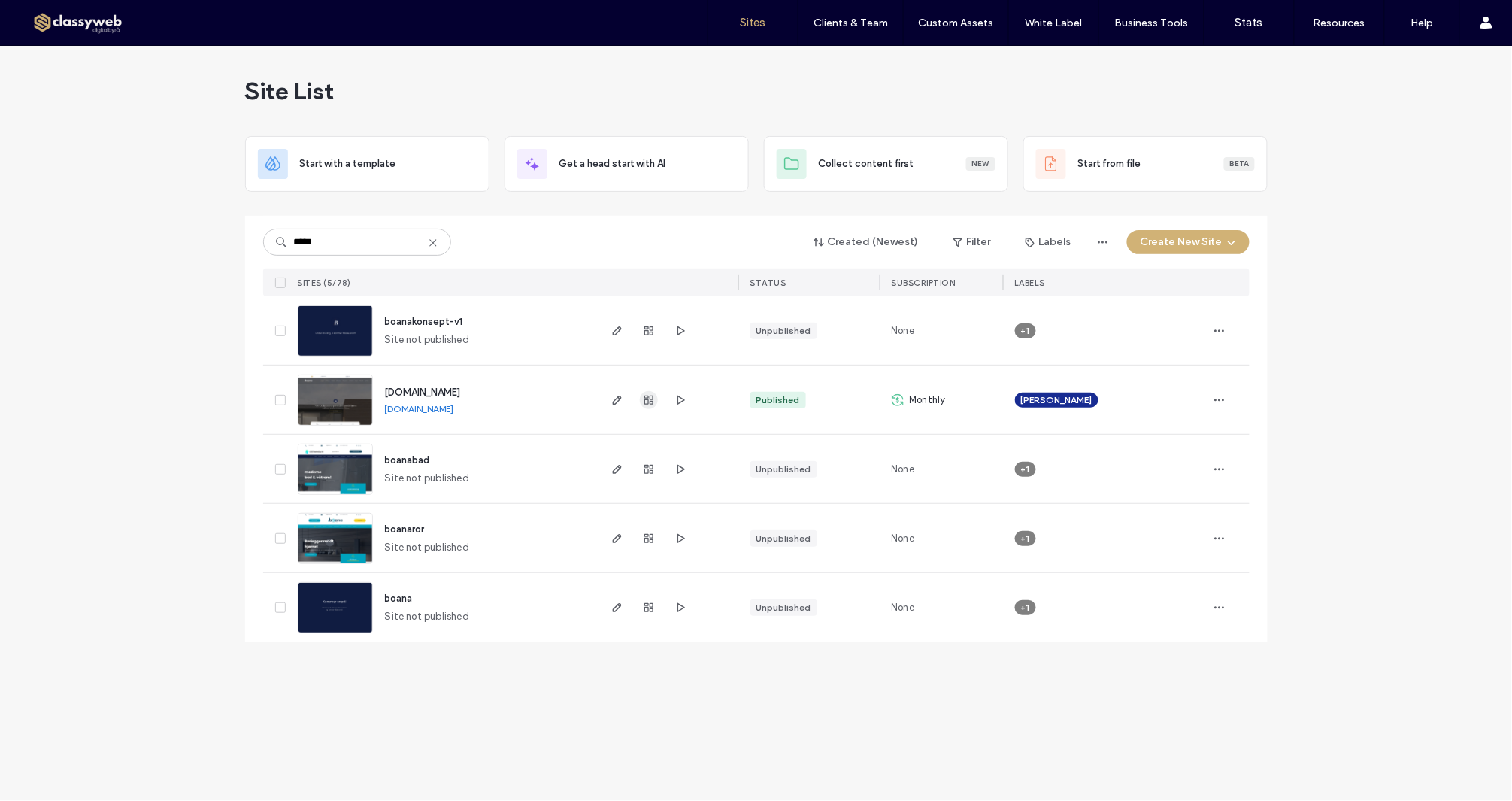
click at [657, 395] on span "button" at bounding box center [649, 400] width 18 height 18
